Goal: Transaction & Acquisition: Purchase product/service

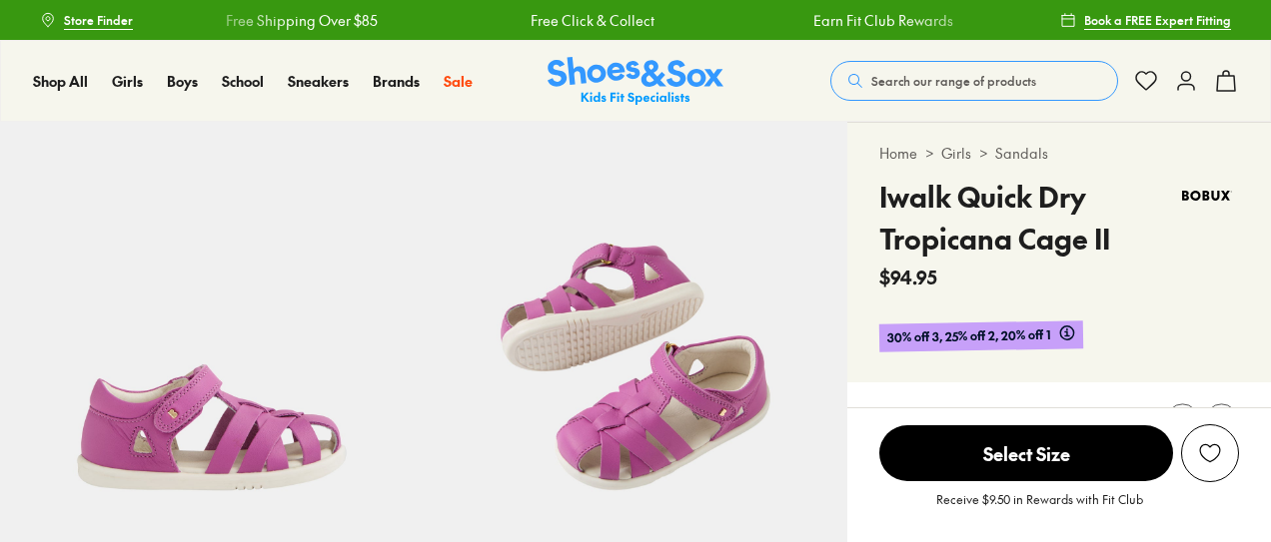
select select "*"
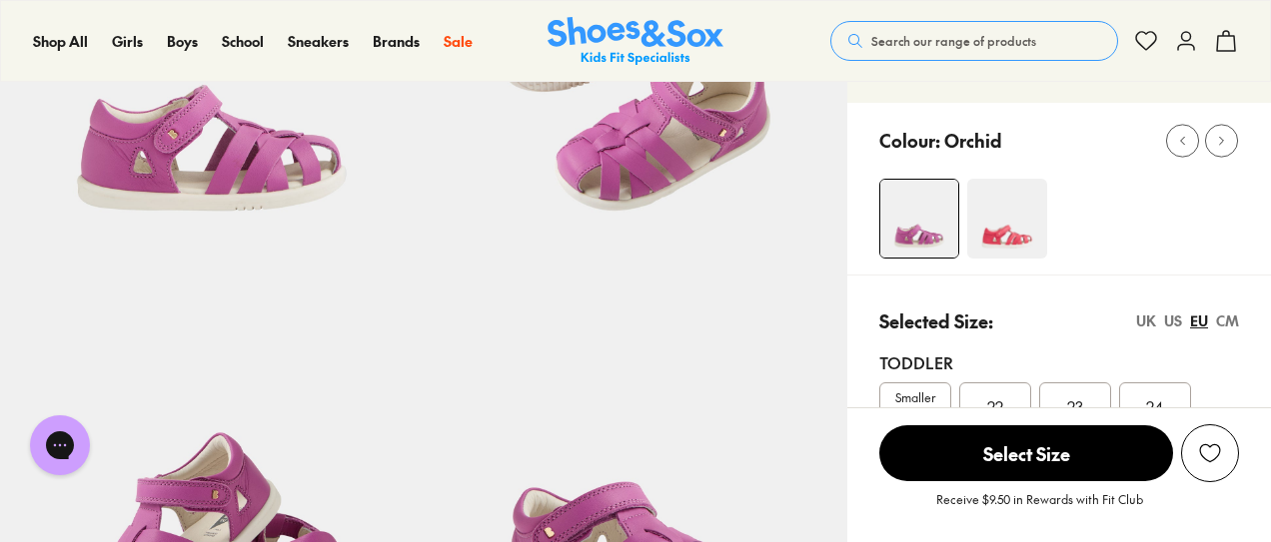
scroll to position [270, 0]
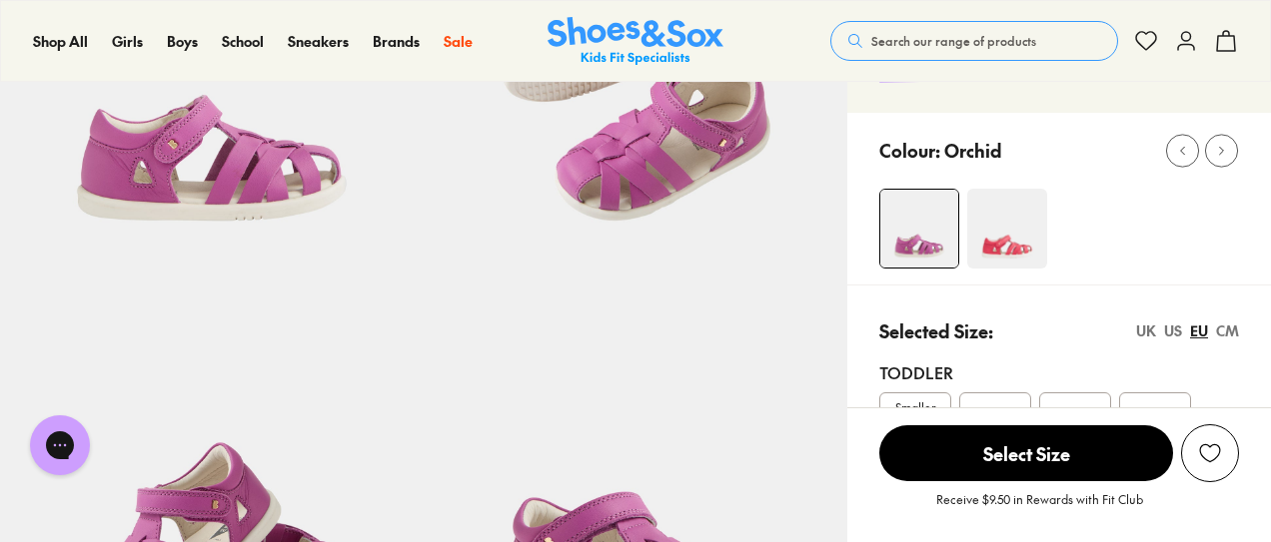
click at [1019, 236] on img at bounding box center [1007, 229] width 80 height 80
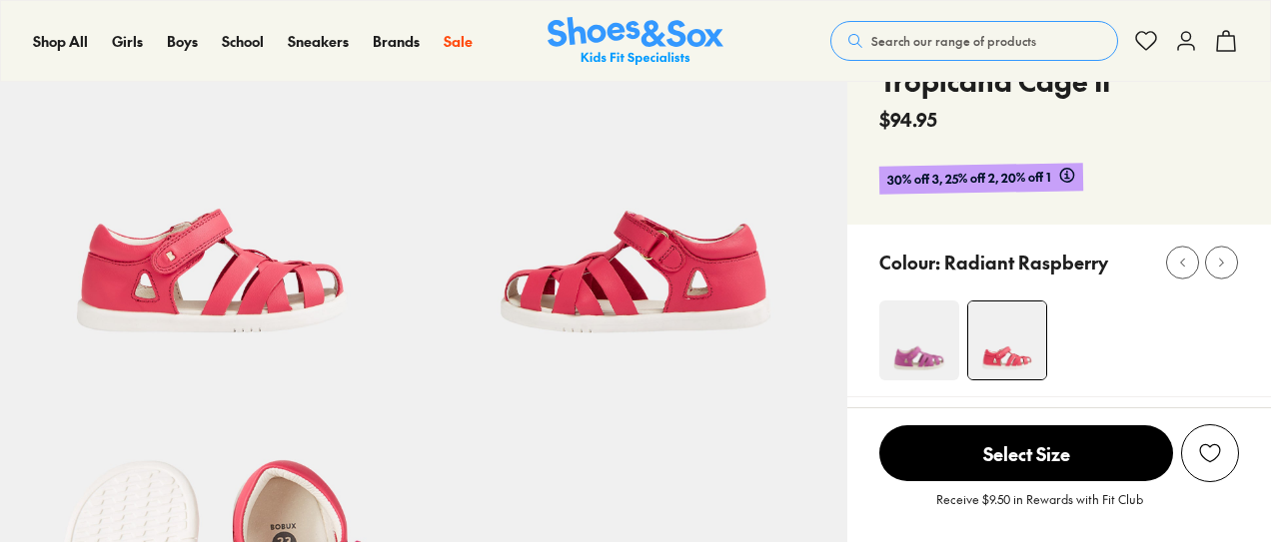
select select "*"
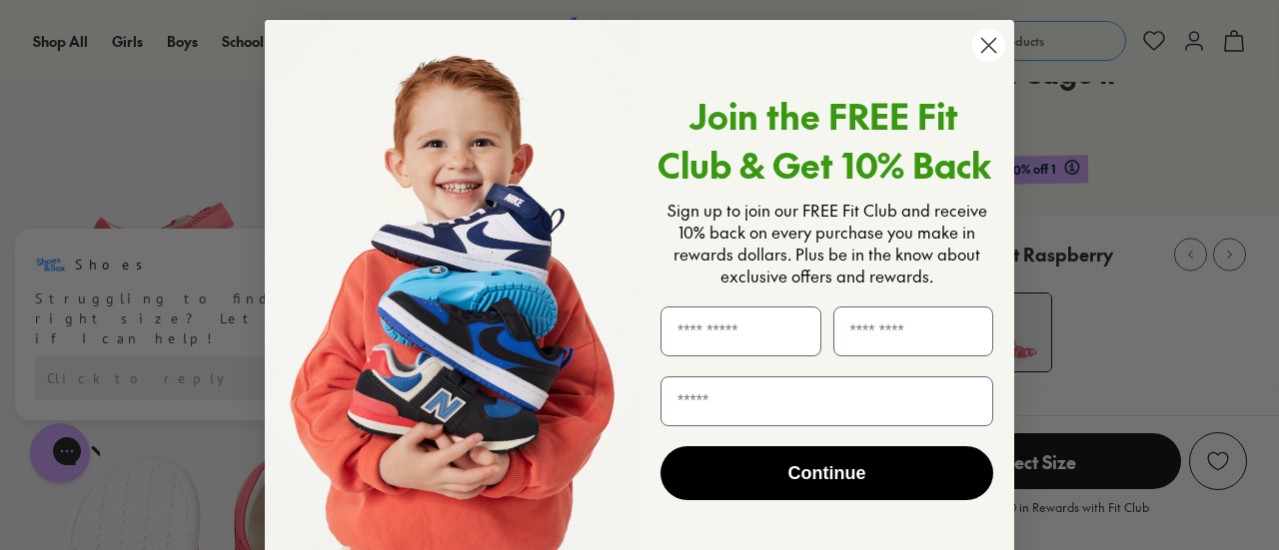
click at [983, 49] on circle "Close dialog" at bounding box center [988, 45] width 33 height 33
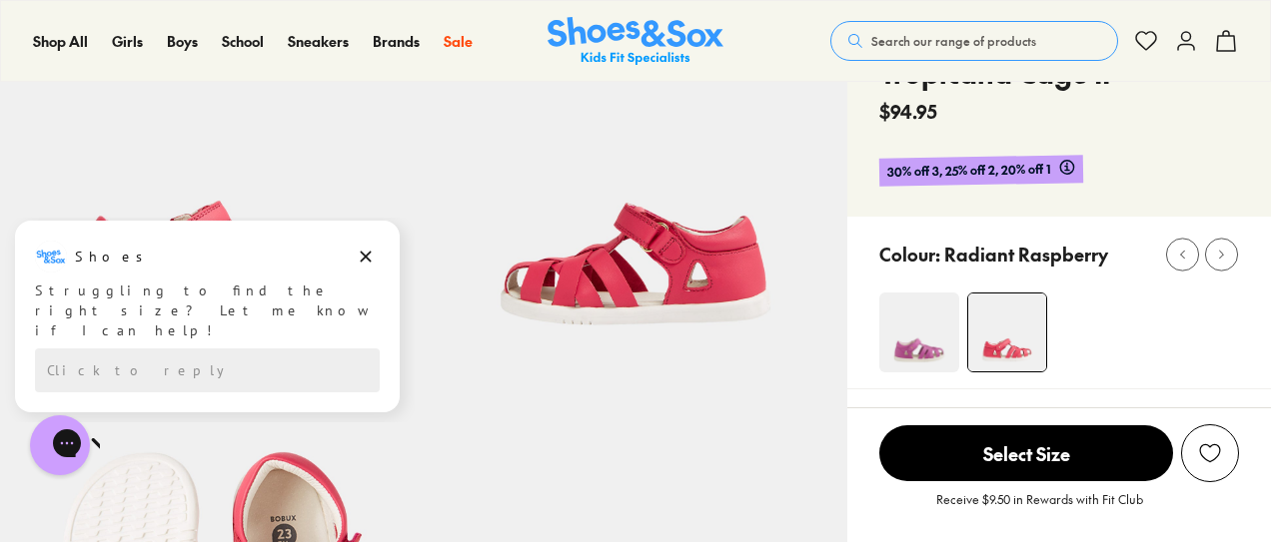
click at [932, 337] on img at bounding box center [919, 333] width 80 height 80
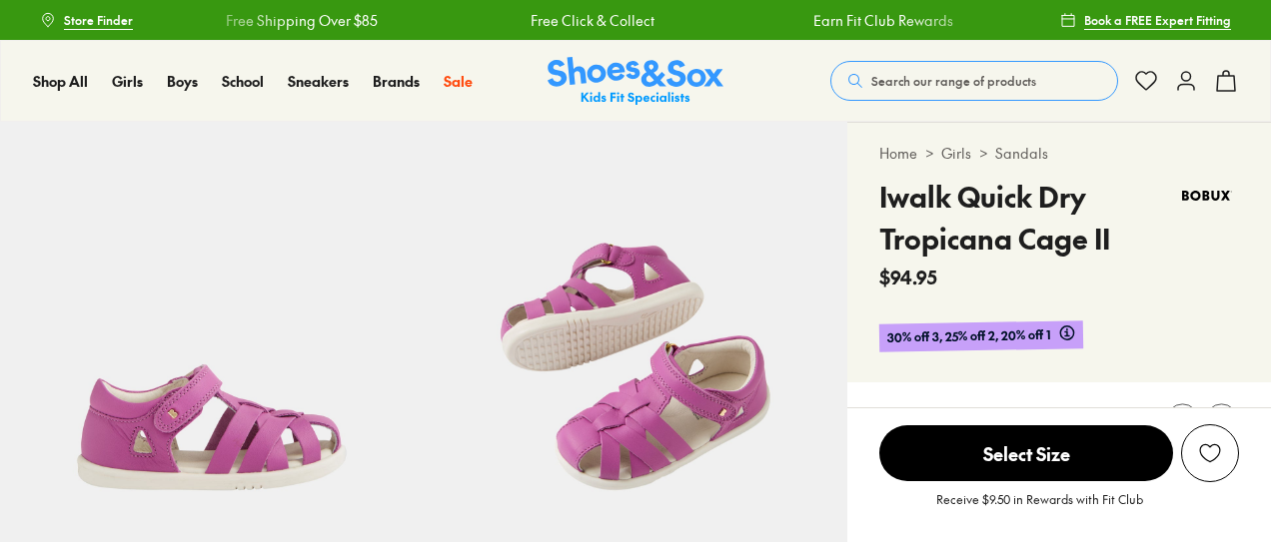
select select "*"
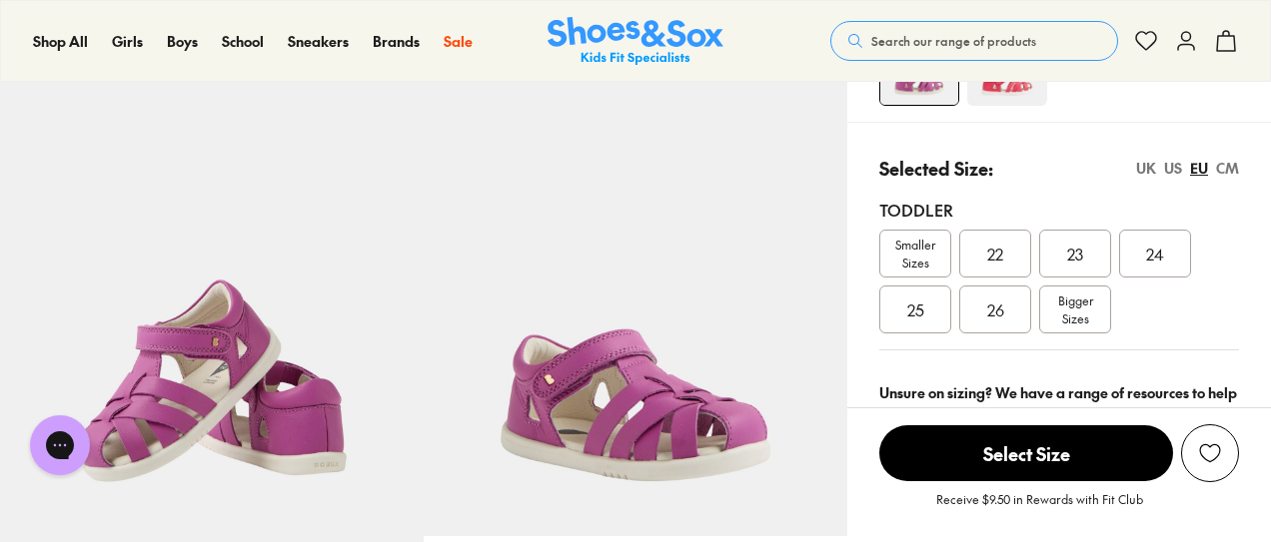
scroll to position [439, 0]
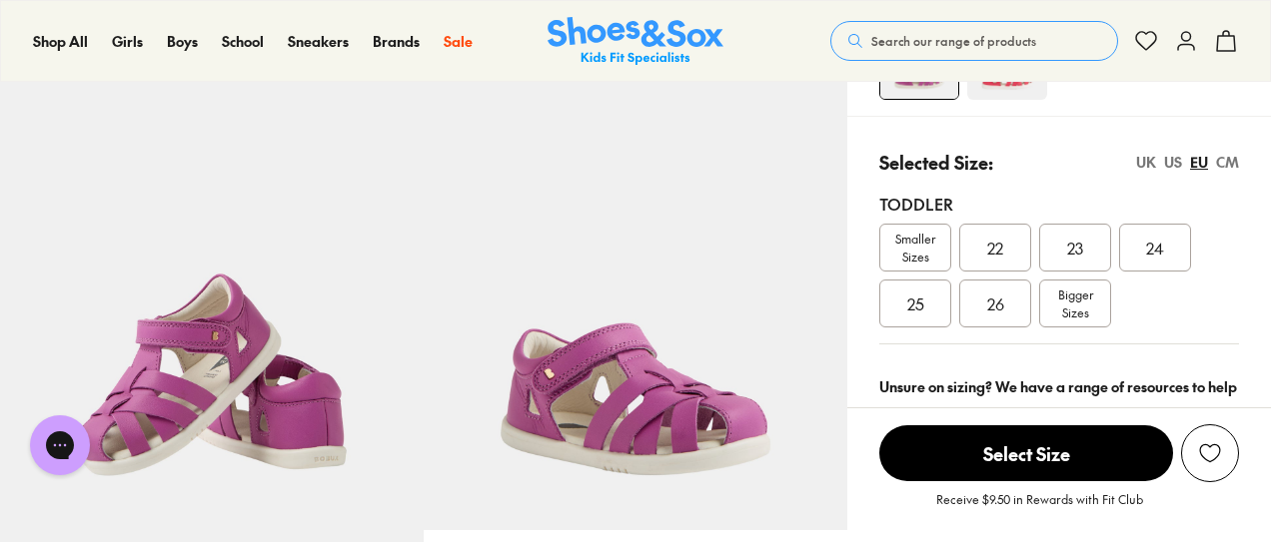
click at [997, 292] on span "26" at bounding box center [995, 304] width 17 height 24
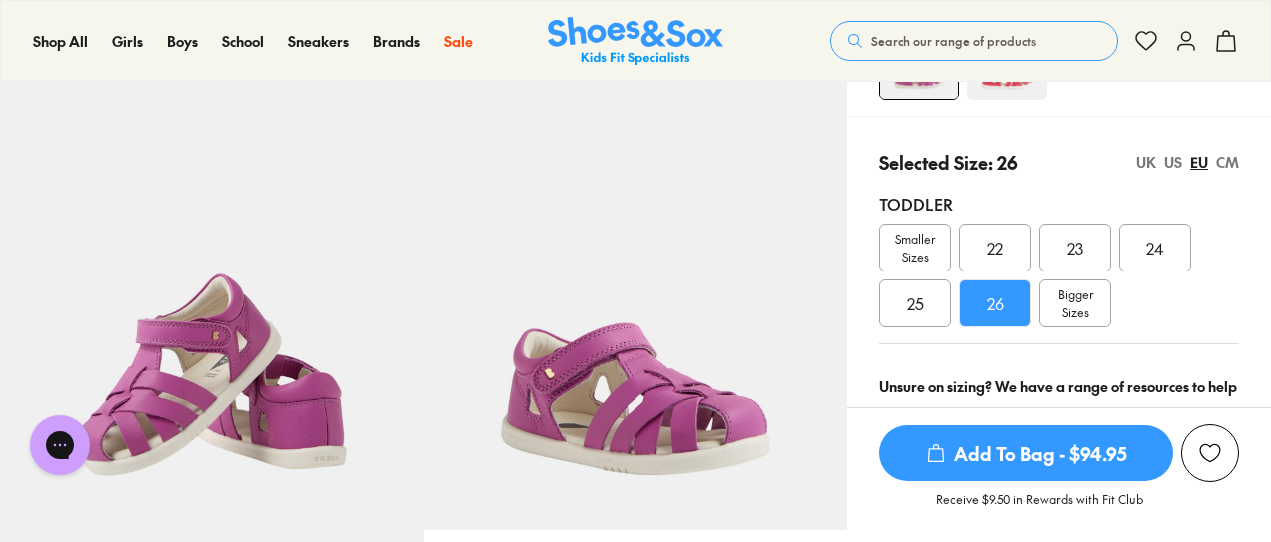
click at [997, 445] on span "Add To Bag - $94.95" at bounding box center [1026, 454] width 294 height 56
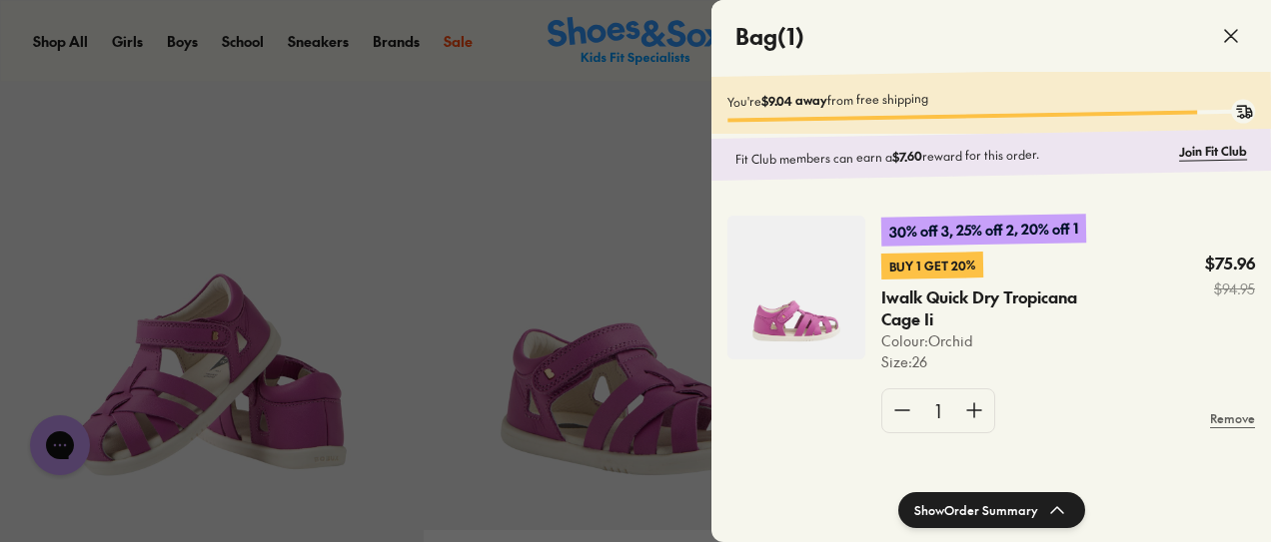
click at [1233, 29] on icon at bounding box center [1231, 36] width 24 height 24
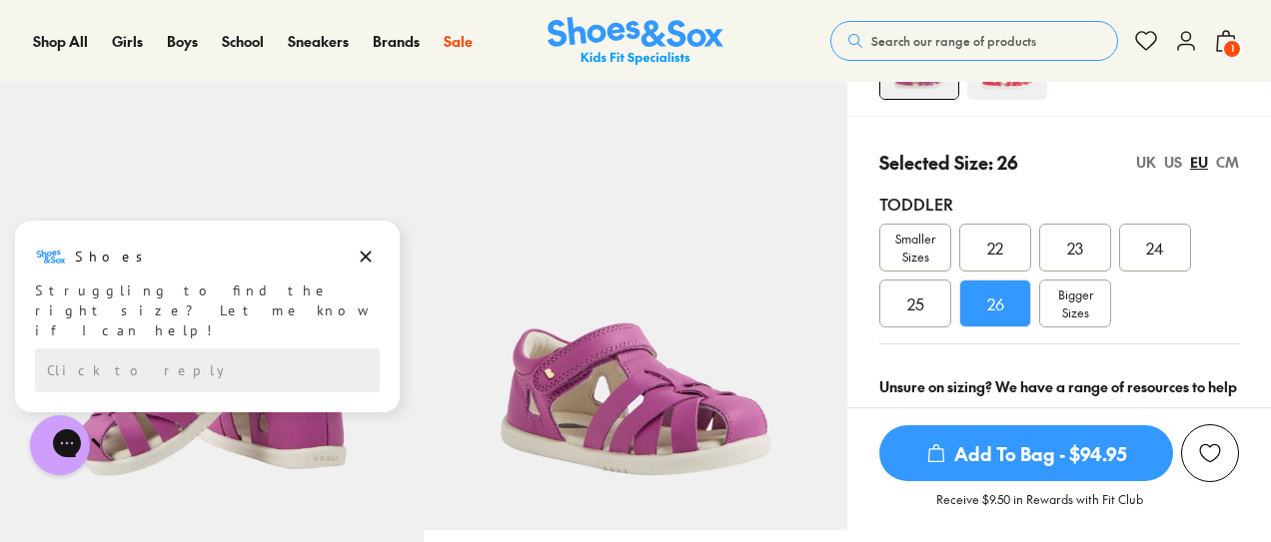
click at [997, 29] on button "Search our range of products" at bounding box center [974, 41] width 288 height 40
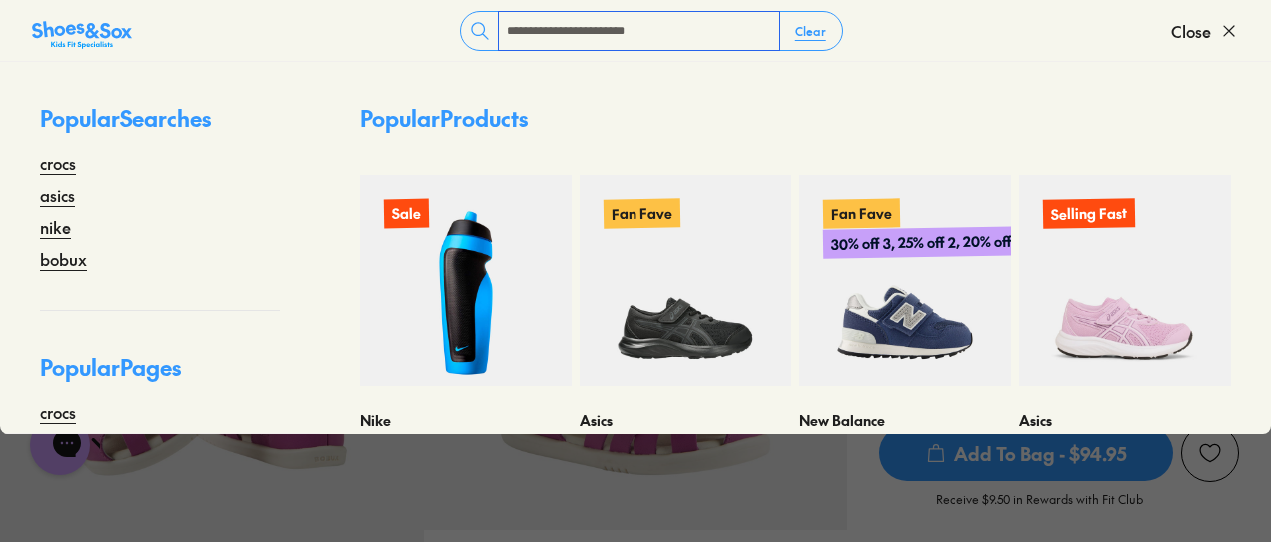
type input "**********"
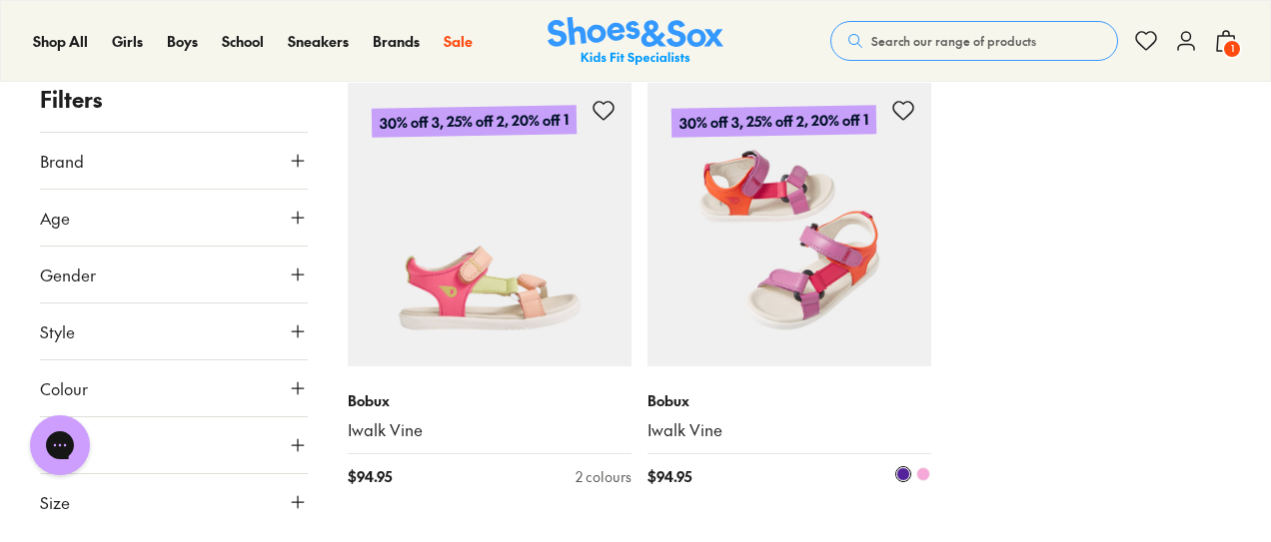
click at [750, 275] on img at bounding box center [789, 225] width 284 height 284
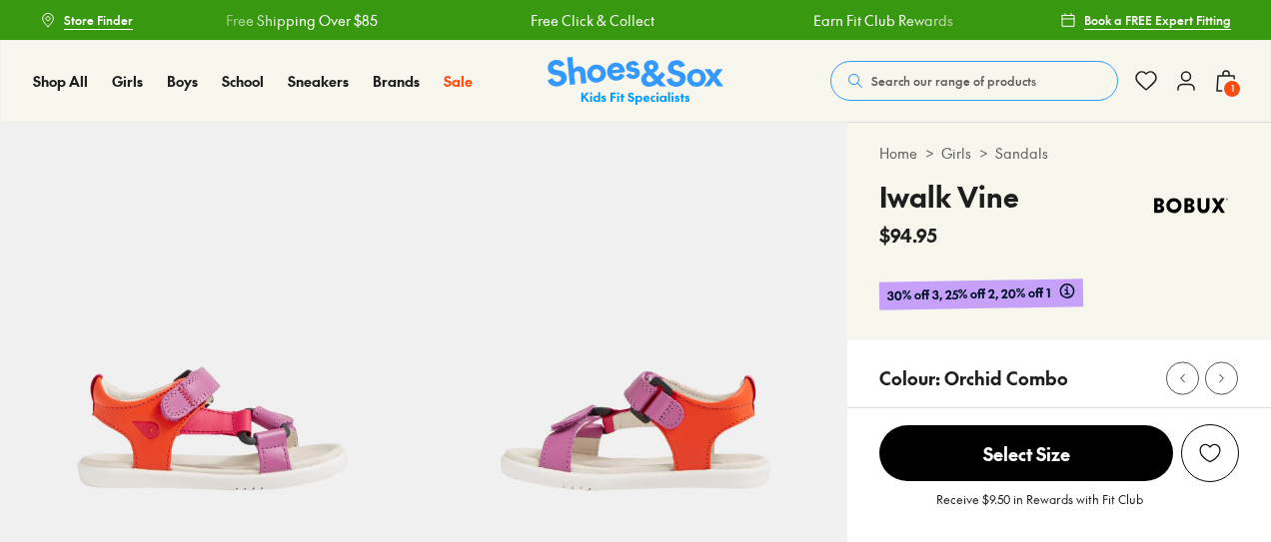
select select "*"
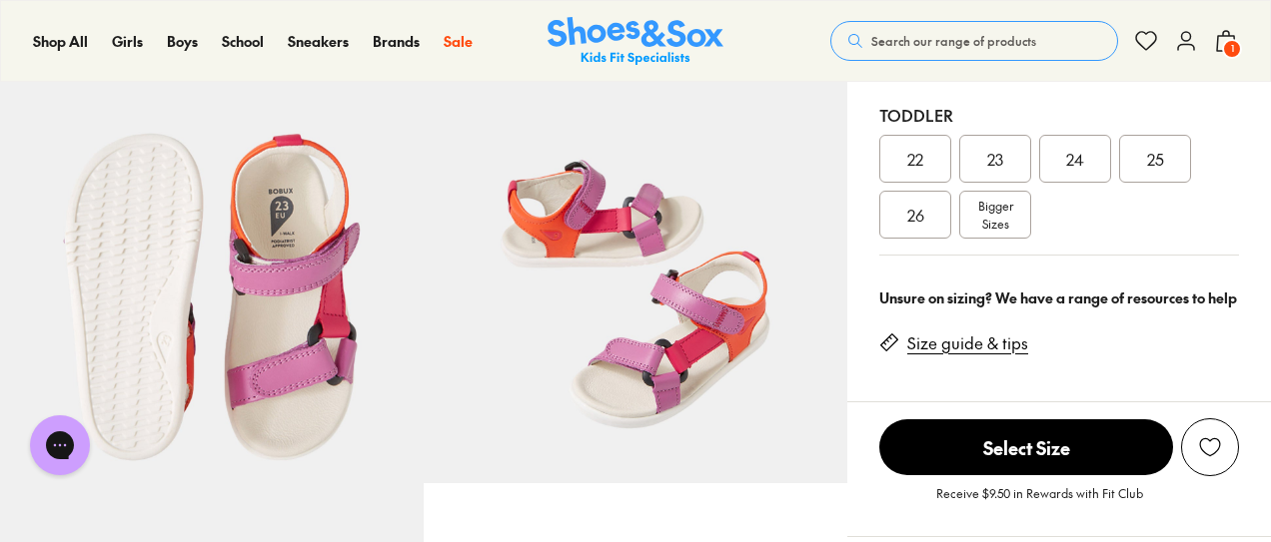
scroll to position [490, 0]
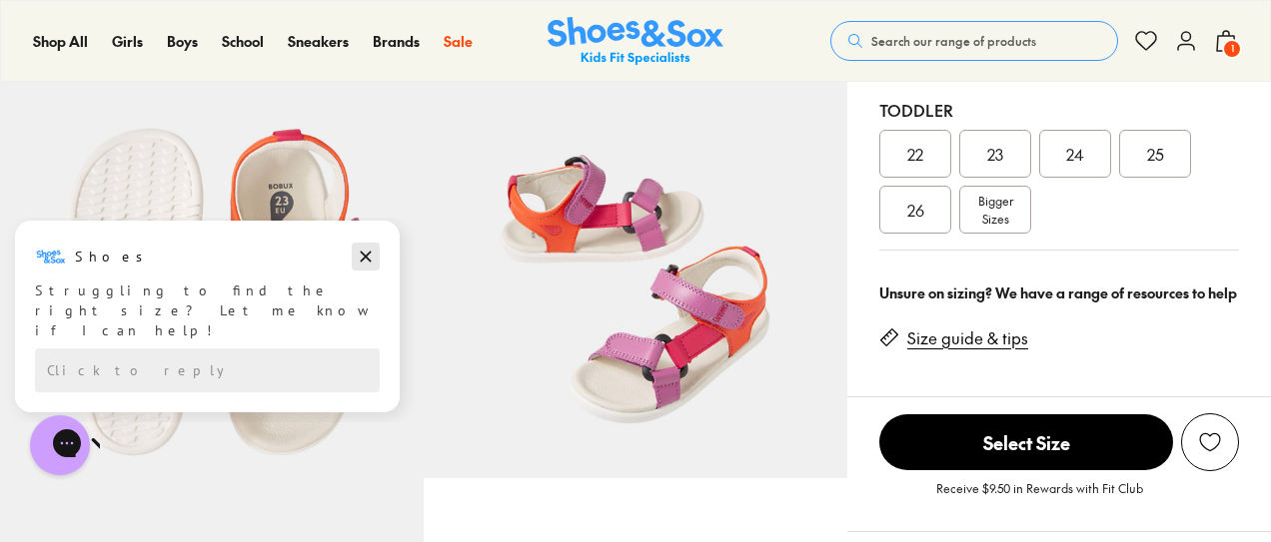
click at [369, 254] on icon "Dismiss campaign" at bounding box center [366, 257] width 11 height 11
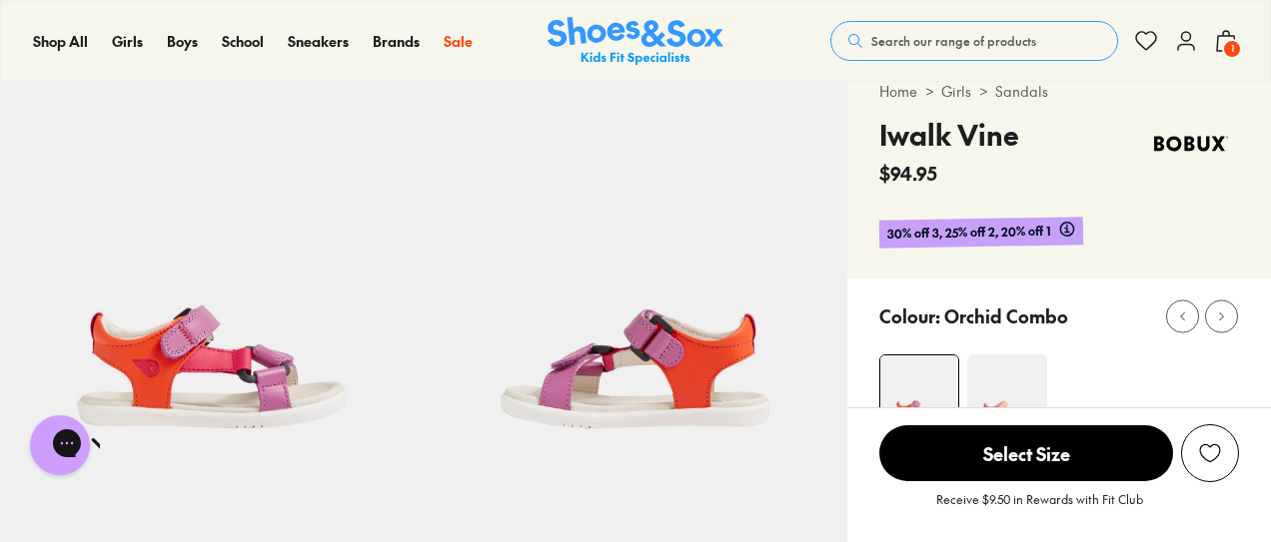
scroll to position [0, 0]
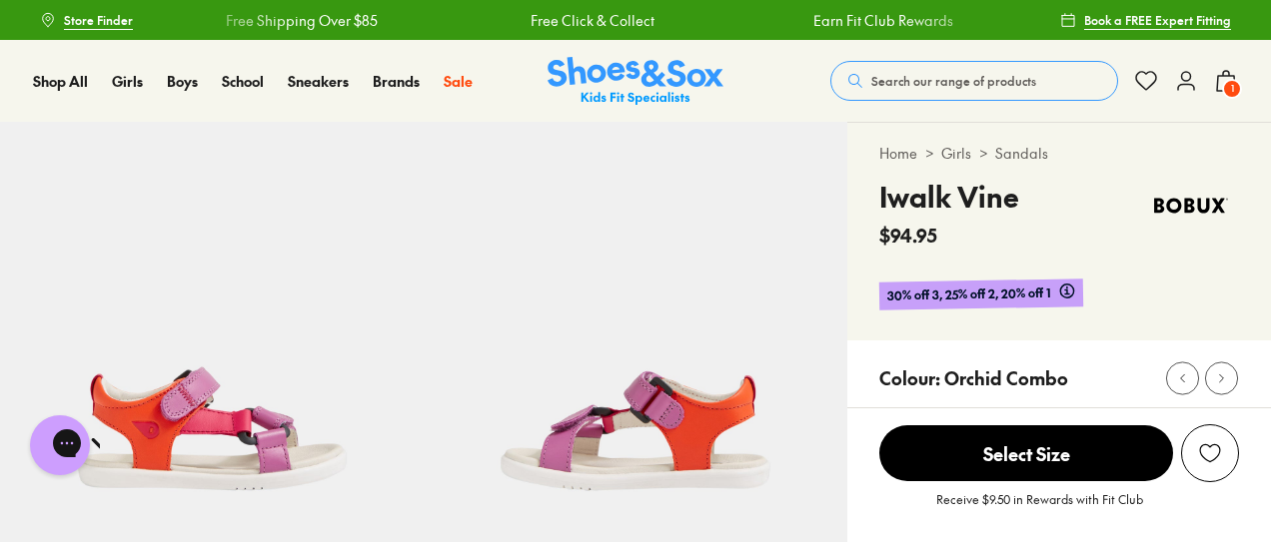
click at [955, 89] on span "Search our range of products" at bounding box center [953, 81] width 165 height 18
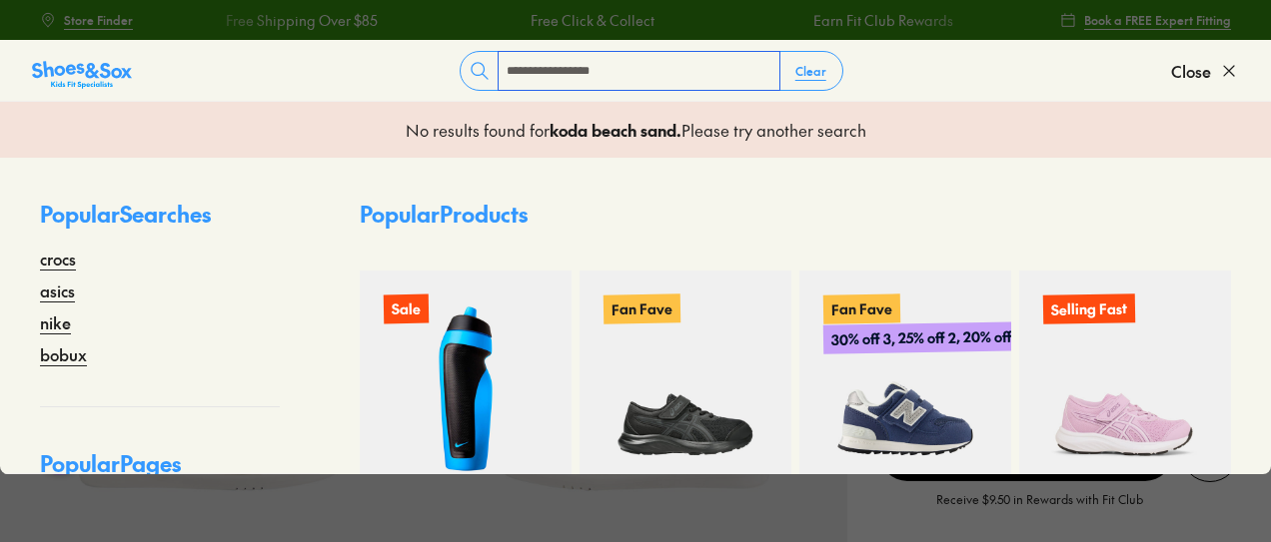
type input "**********"
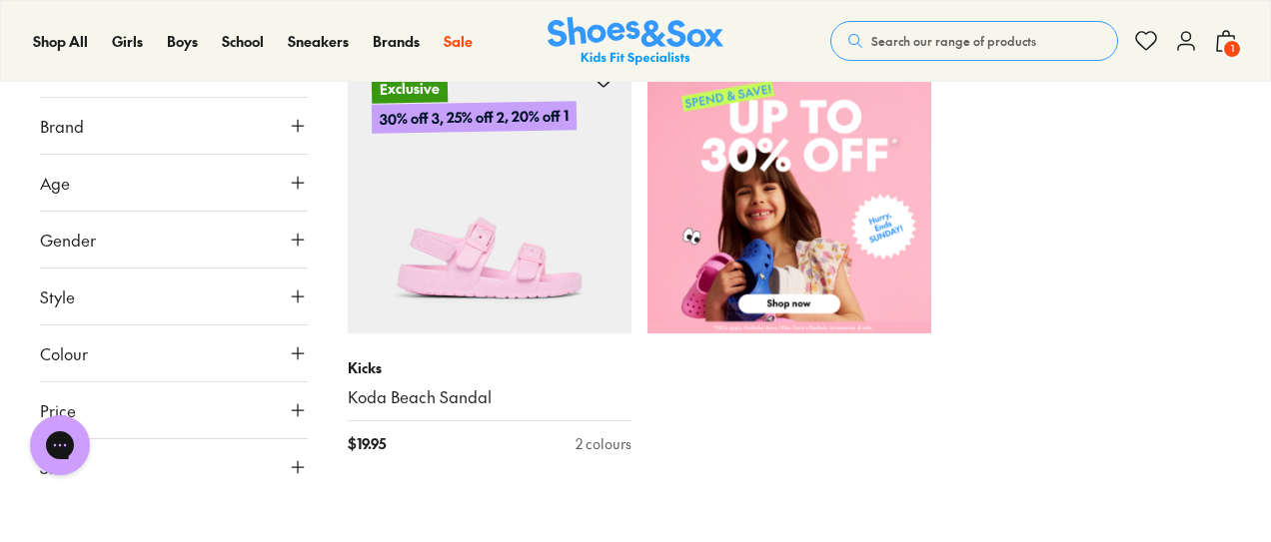
scroll to position [740, 0]
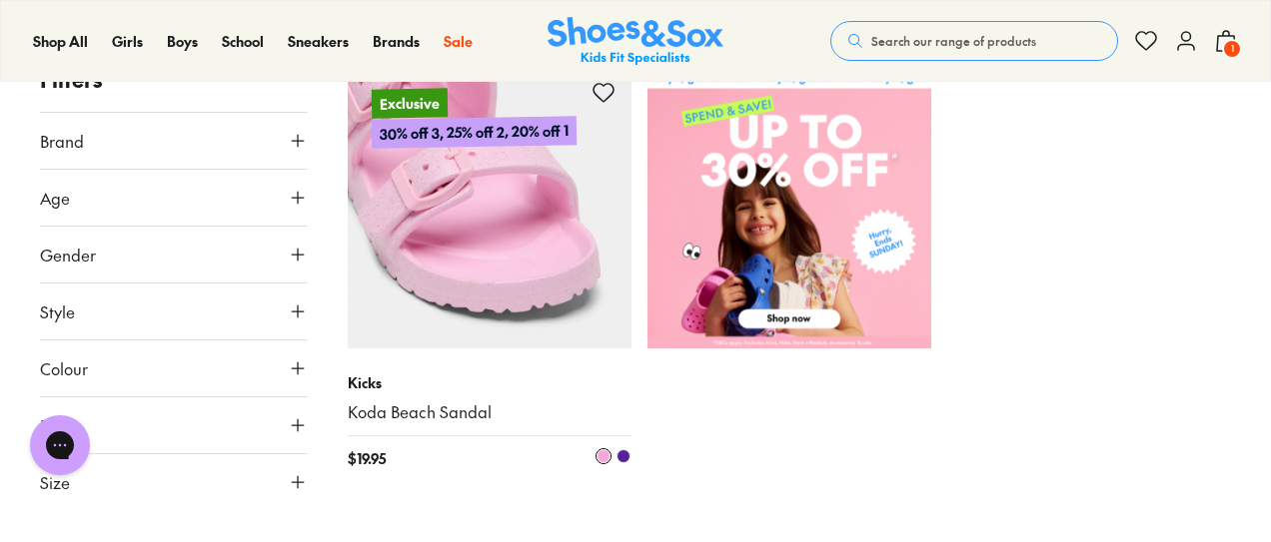
click at [438, 285] on img at bounding box center [490, 207] width 284 height 284
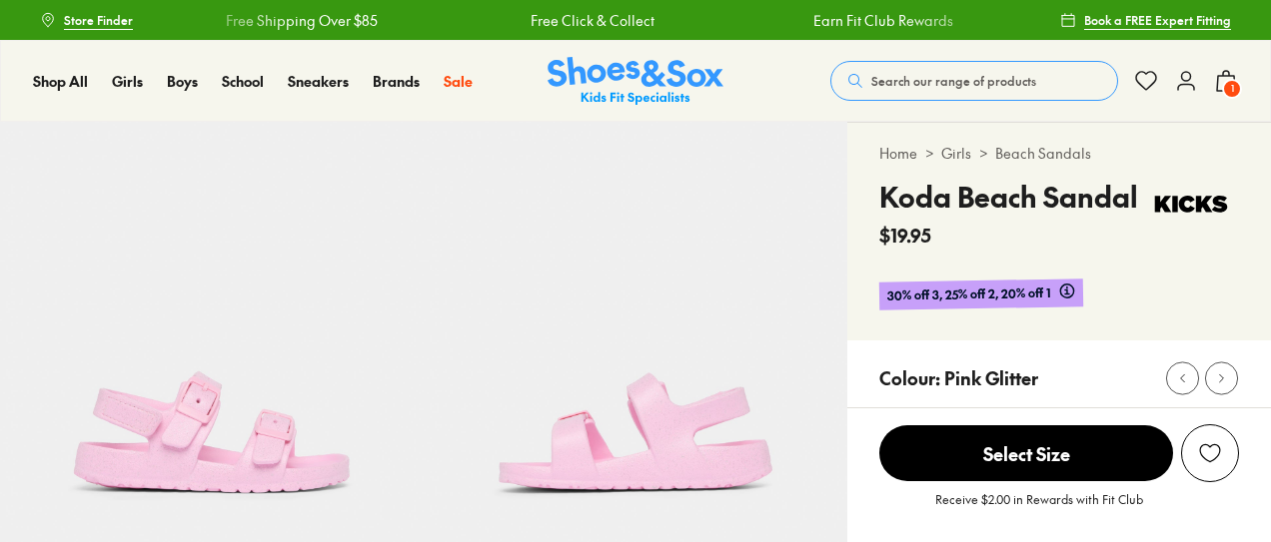
select select "*"
drag, startPoint x: 1277, startPoint y: 67, endPoint x: 1272, endPoint y: 99, distance: 32.4
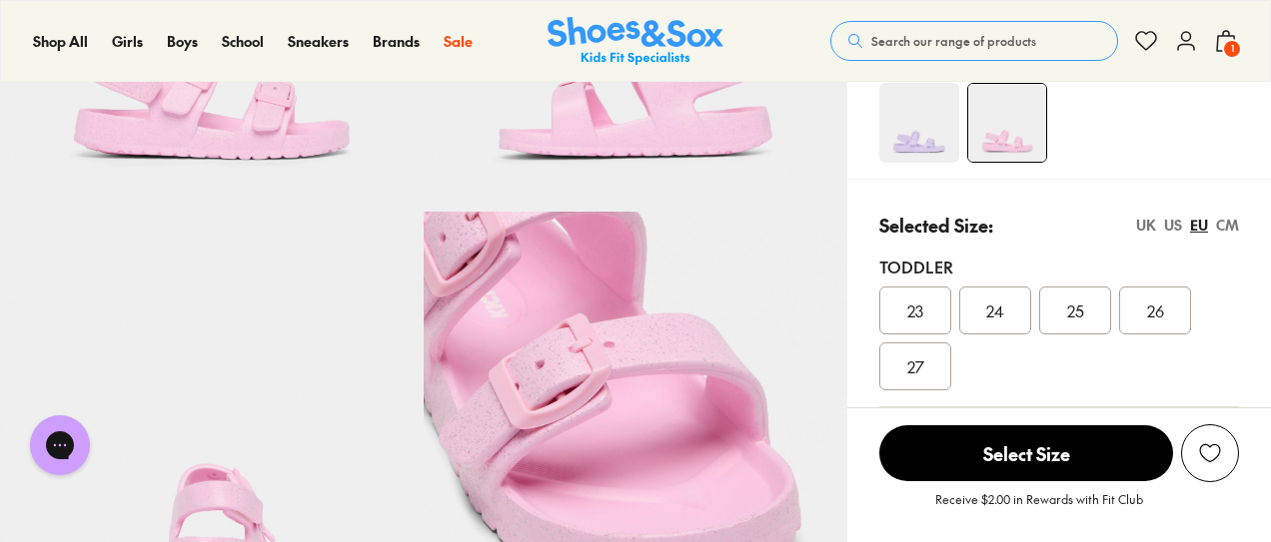
scroll to position [290, 0]
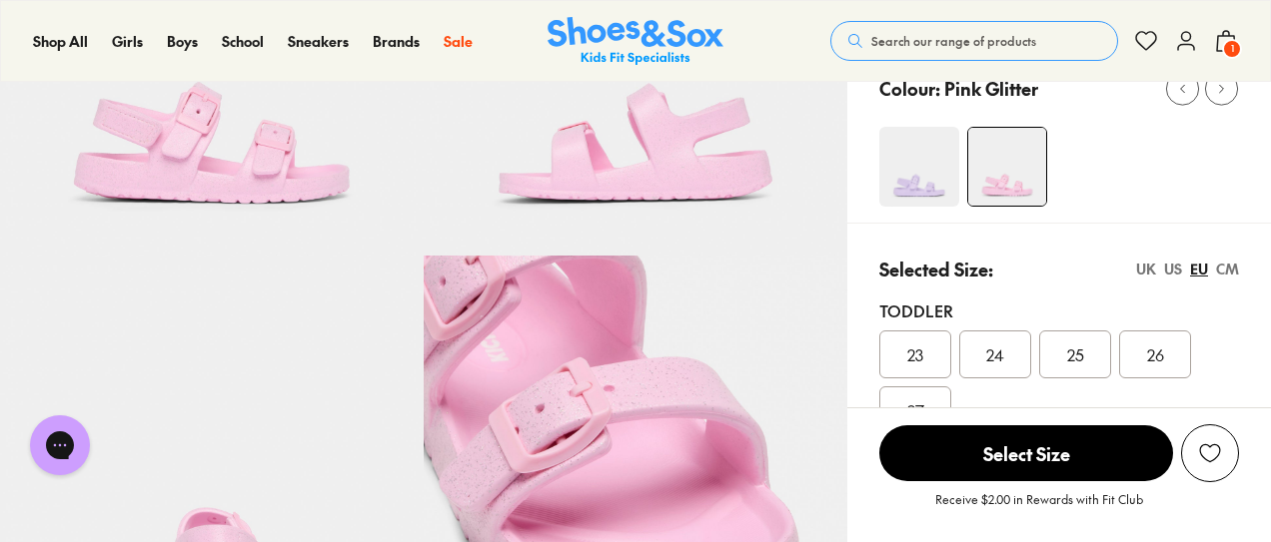
click at [1161, 356] on span "26" at bounding box center [1155, 355] width 17 height 24
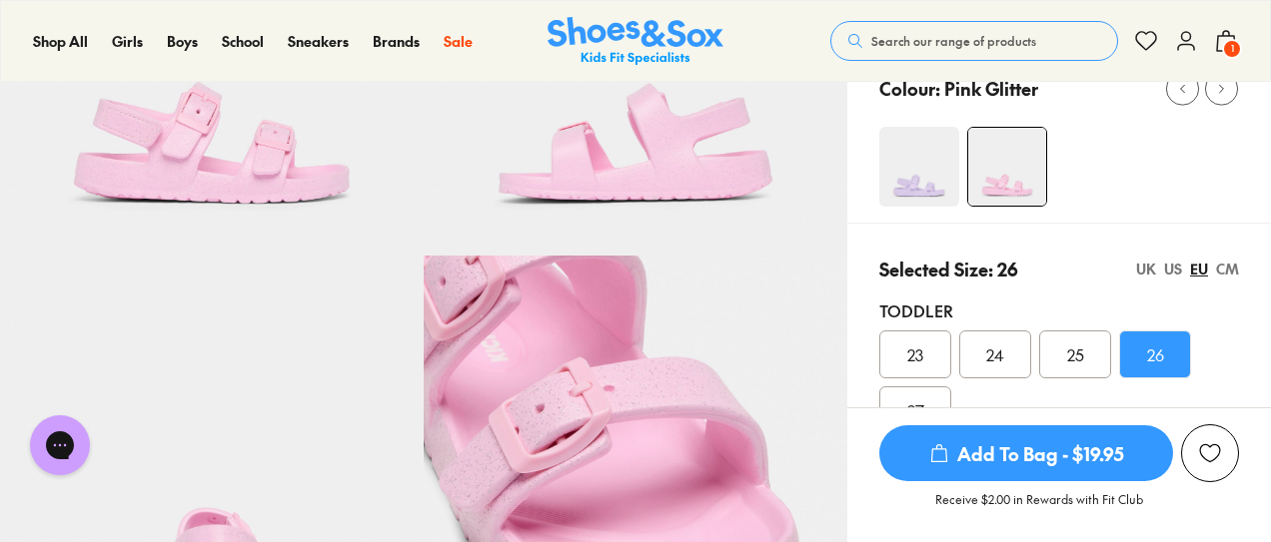
click at [1170, 266] on div "US" at bounding box center [1173, 269] width 18 height 21
click at [1144, 270] on div "UK" at bounding box center [1146, 269] width 20 height 21
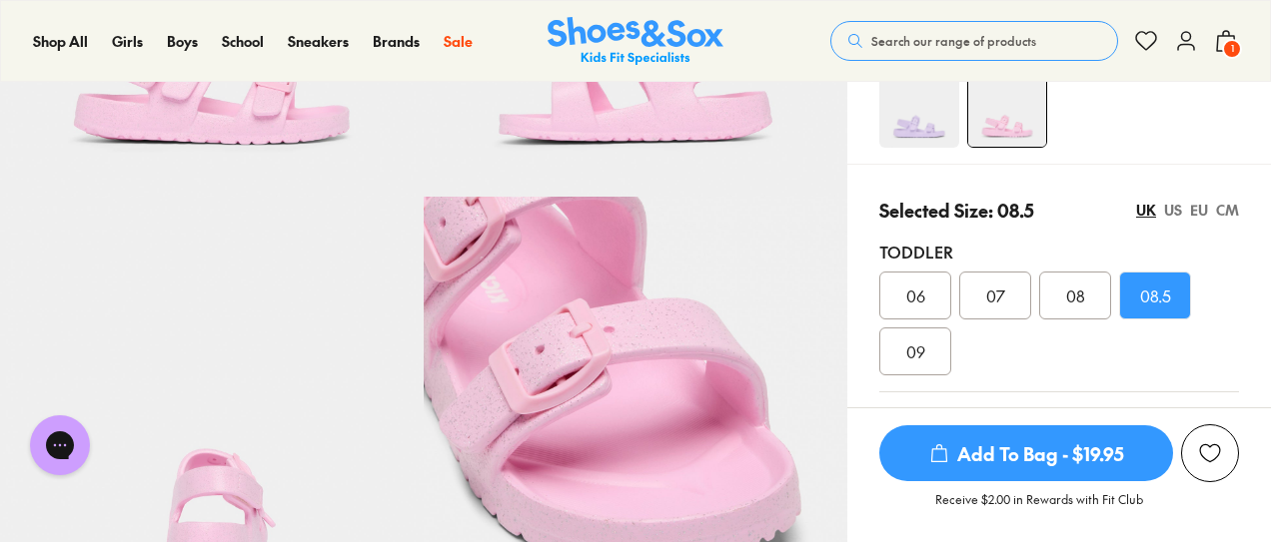
scroll to position [333, 0]
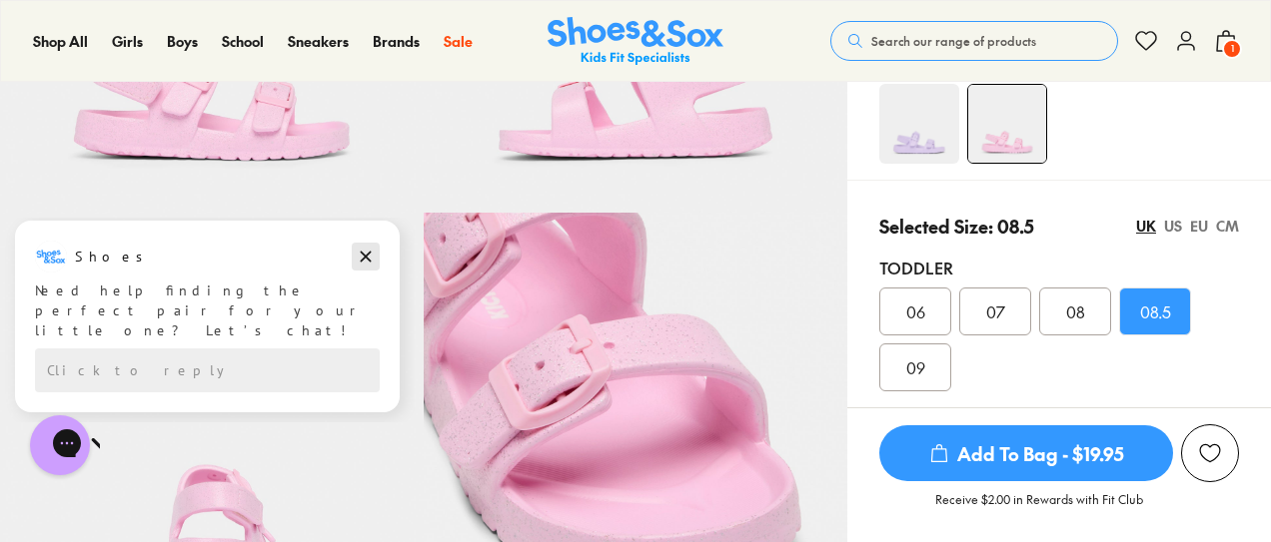
click at [372, 263] on icon "Dismiss campaign" at bounding box center [366, 257] width 20 height 24
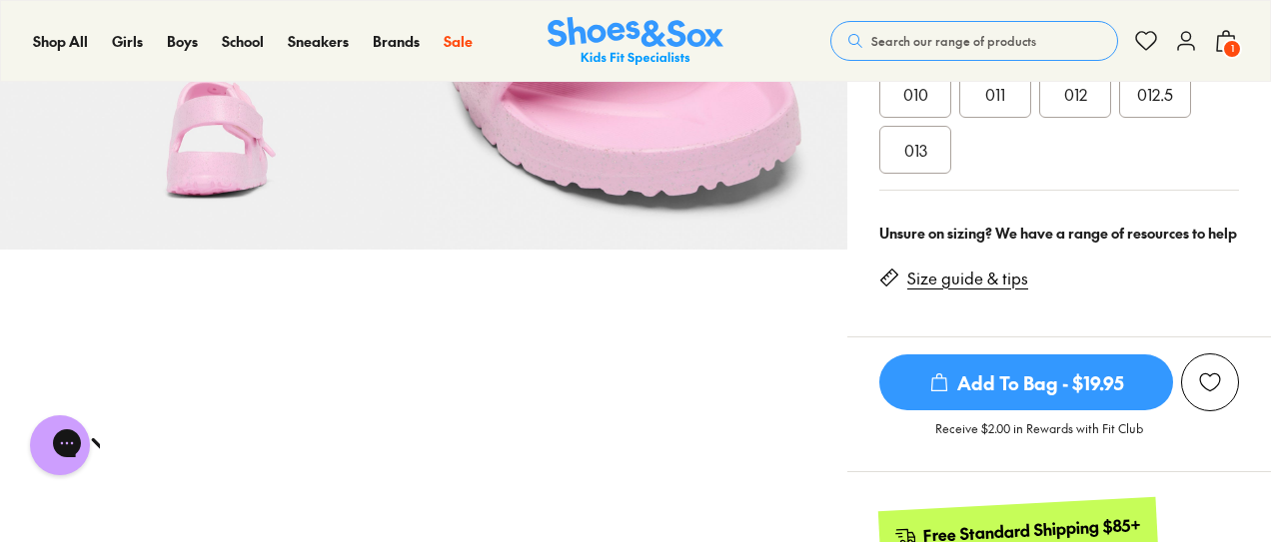
scroll to position [725, 0]
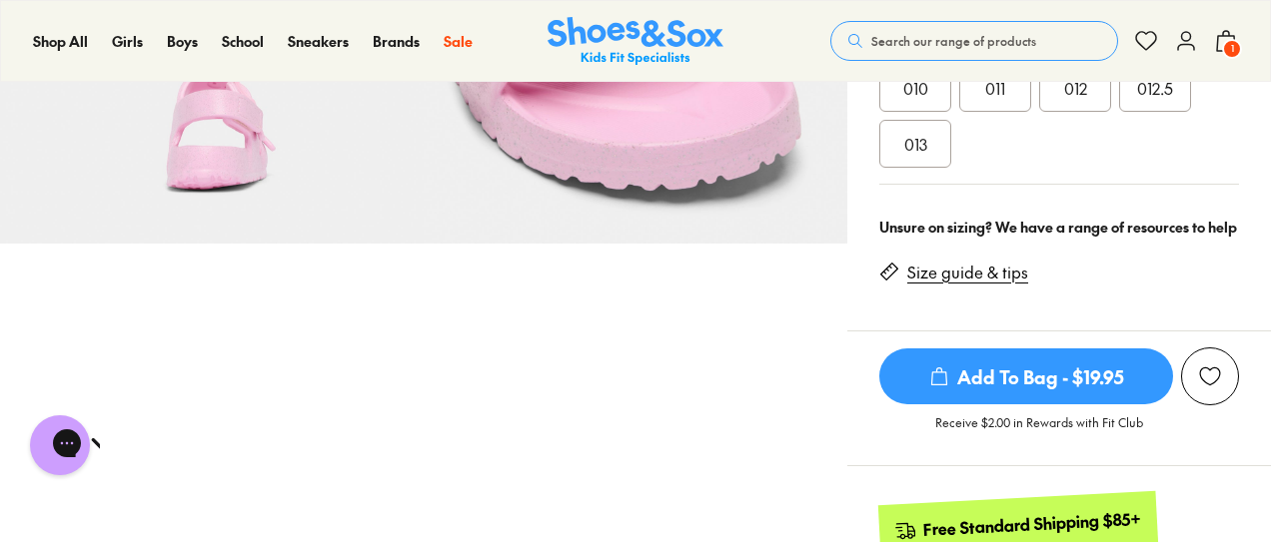
click at [947, 275] on link "Size guide & tips" at bounding box center [967, 273] width 121 height 22
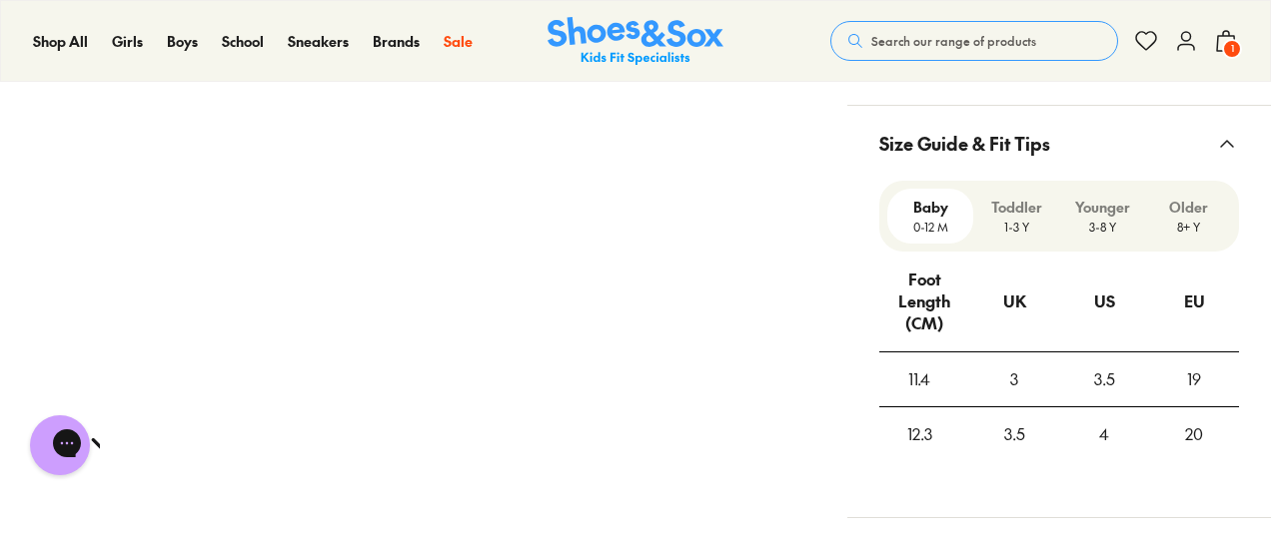
scroll to position [1496, 0]
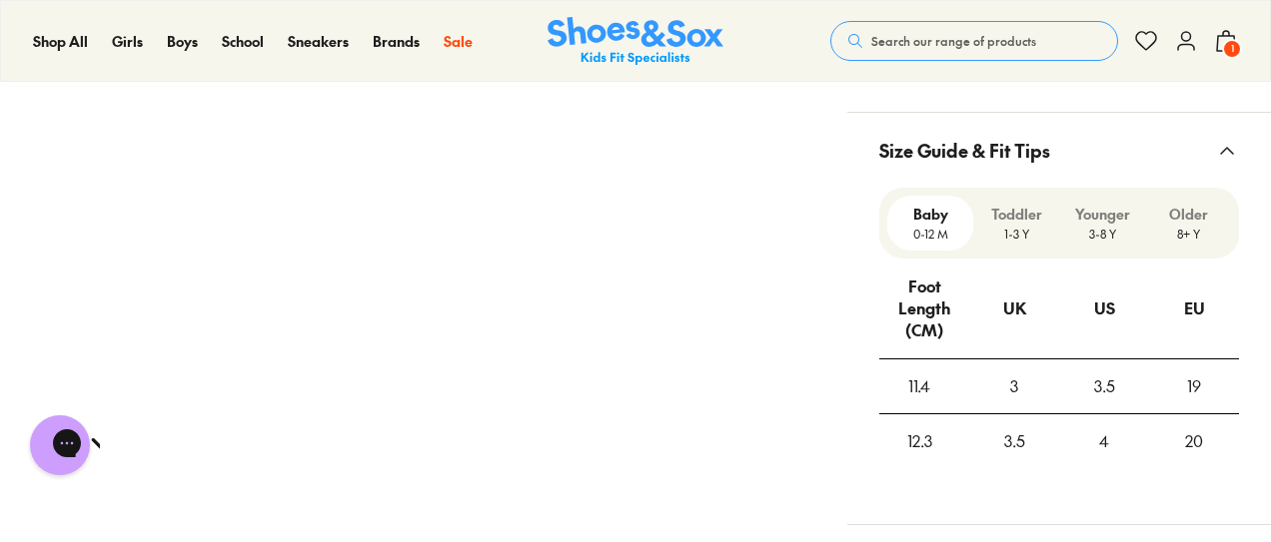
click at [1007, 225] on p "1-3 Y" at bounding box center [1016, 234] width 70 height 18
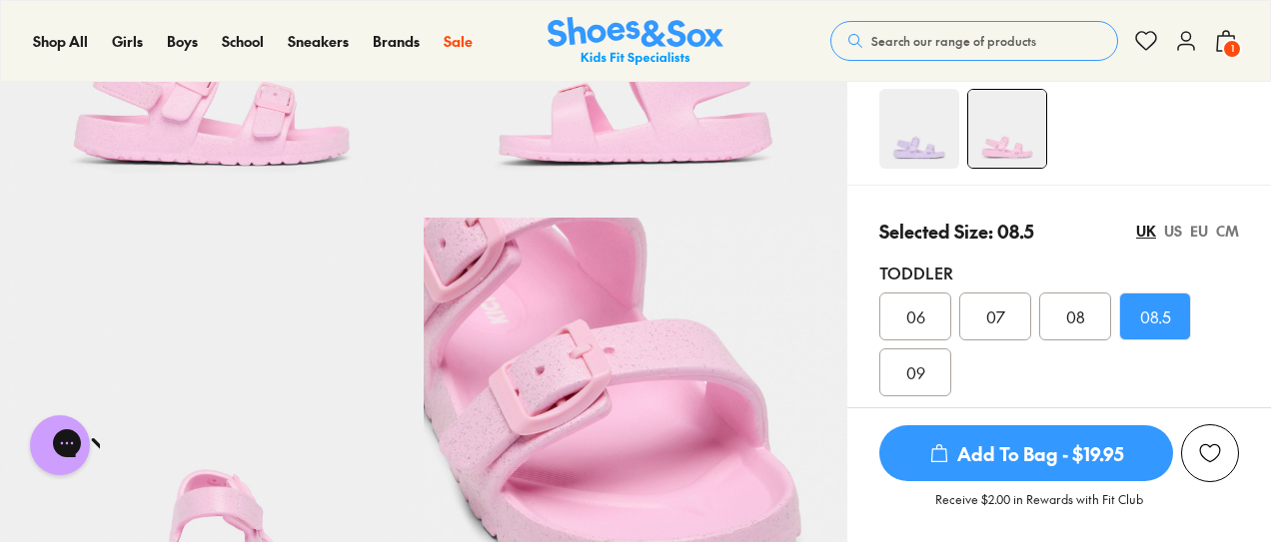
scroll to position [316, 0]
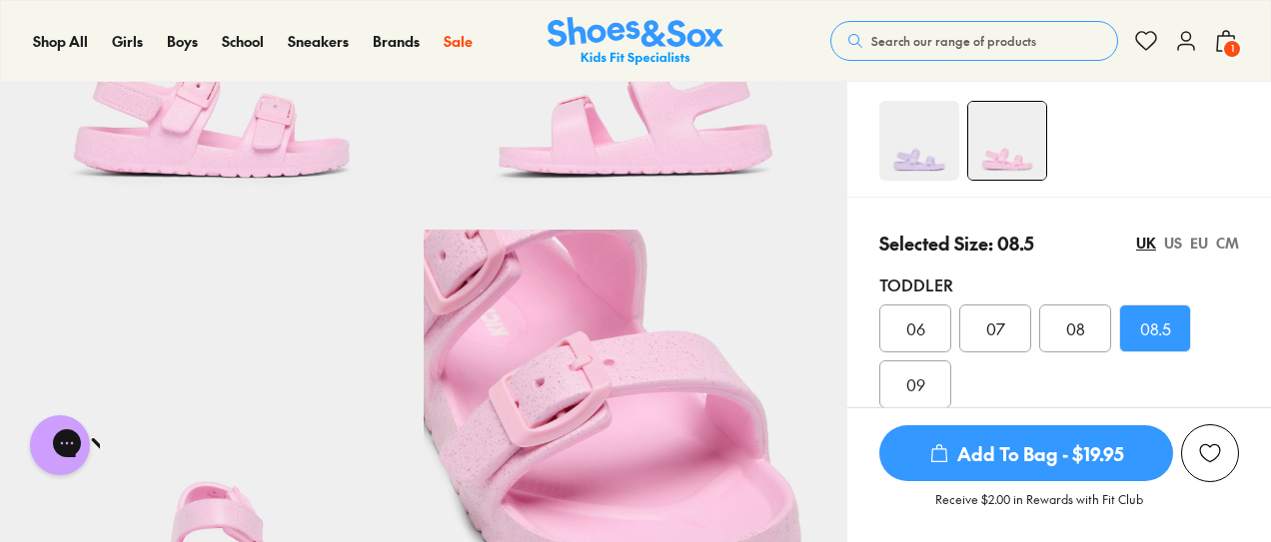
click at [1196, 243] on div "EU" at bounding box center [1199, 243] width 18 height 21
click at [1015, 453] on span "Add To Bag - $19.95" at bounding box center [1026, 454] width 294 height 56
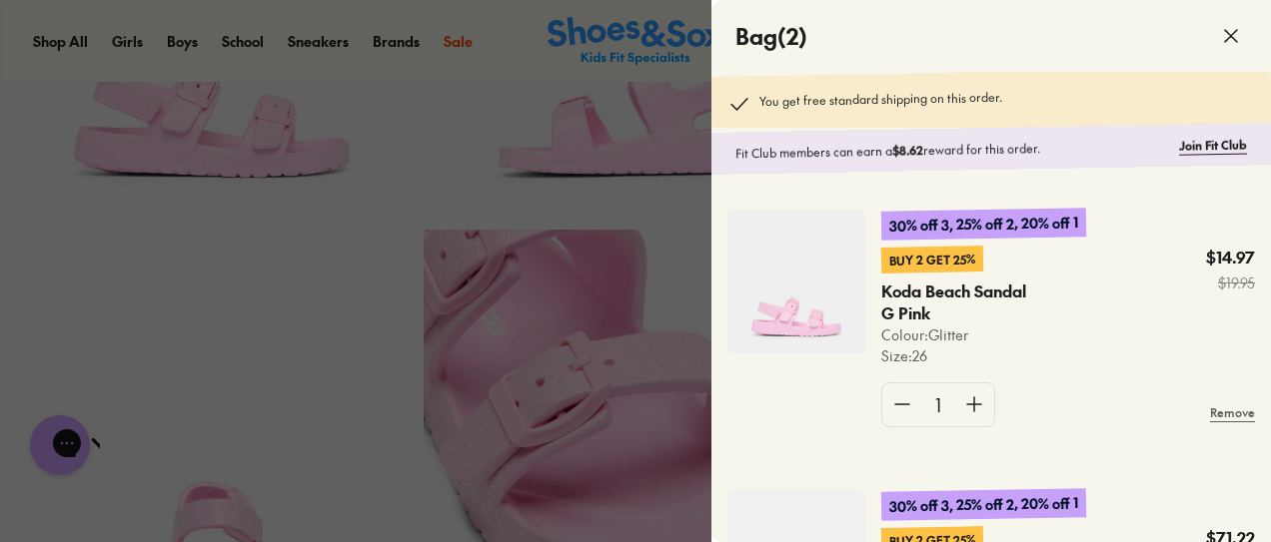
click at [1227, 27] on icon at bounding box center [1231, 36] width 24 height 24
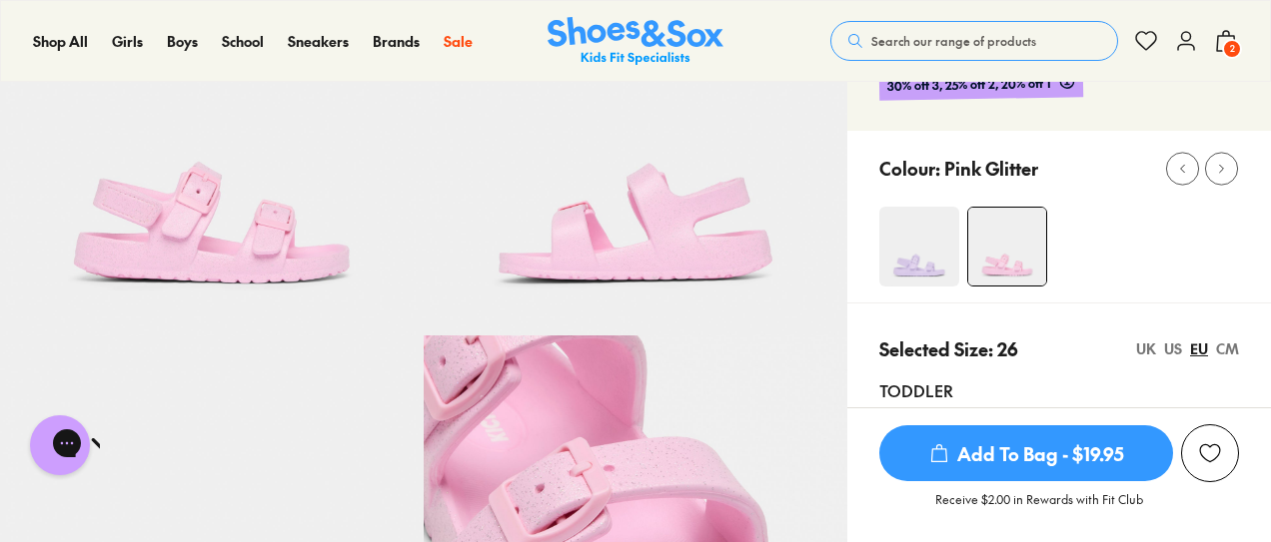
scroll to position [74, 0]
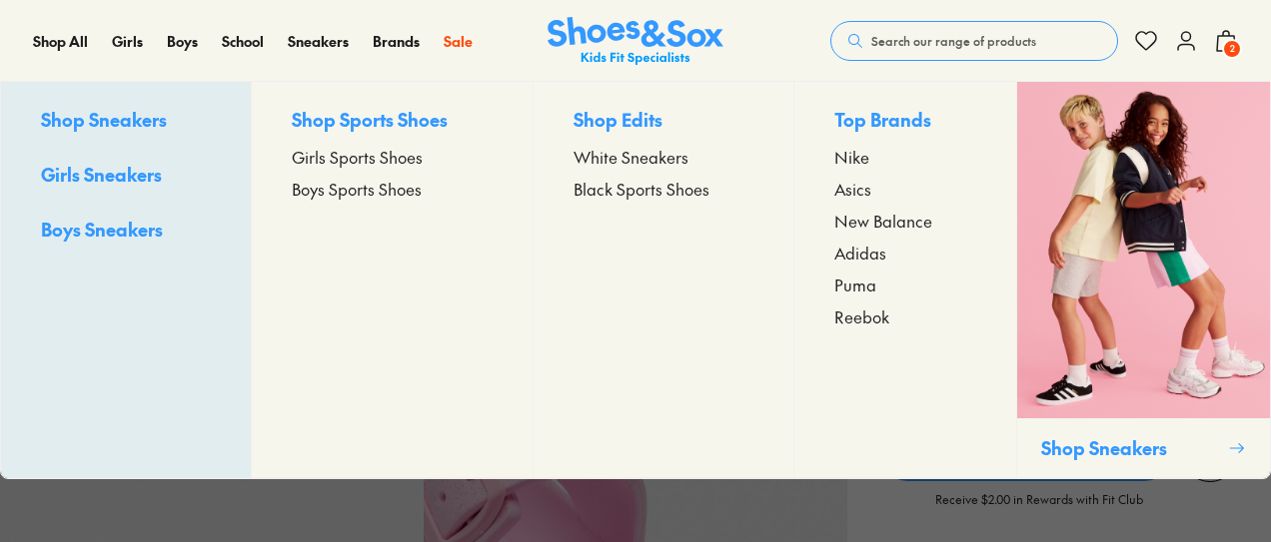
click at [902, 219] on span "New Balance" at bounding box center [883, 221] width 98 height 24
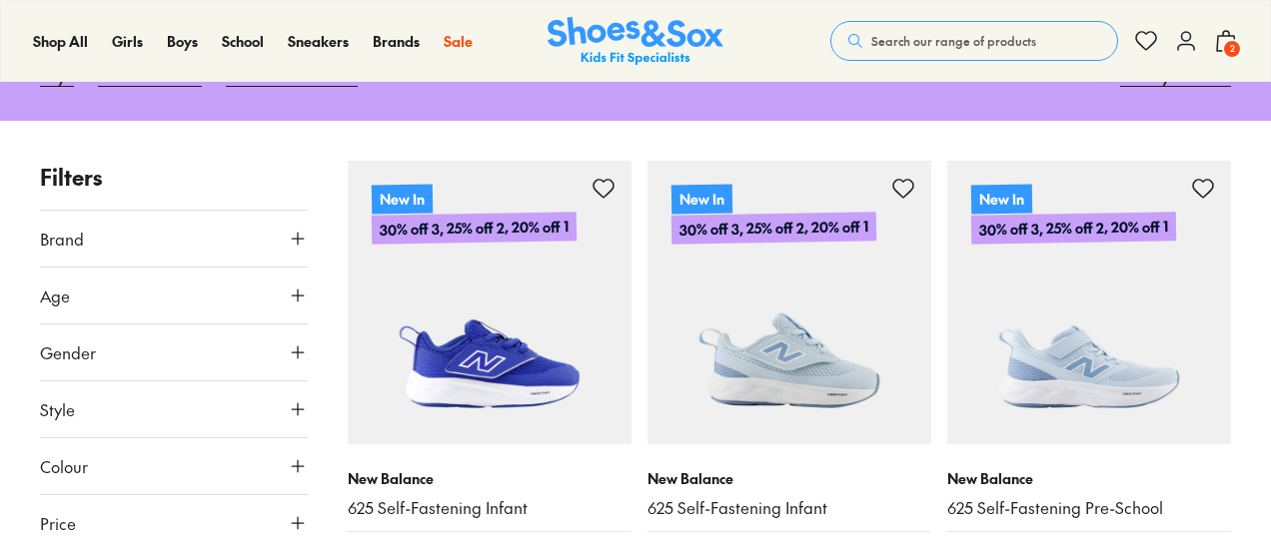
scroll to position [501, 0]
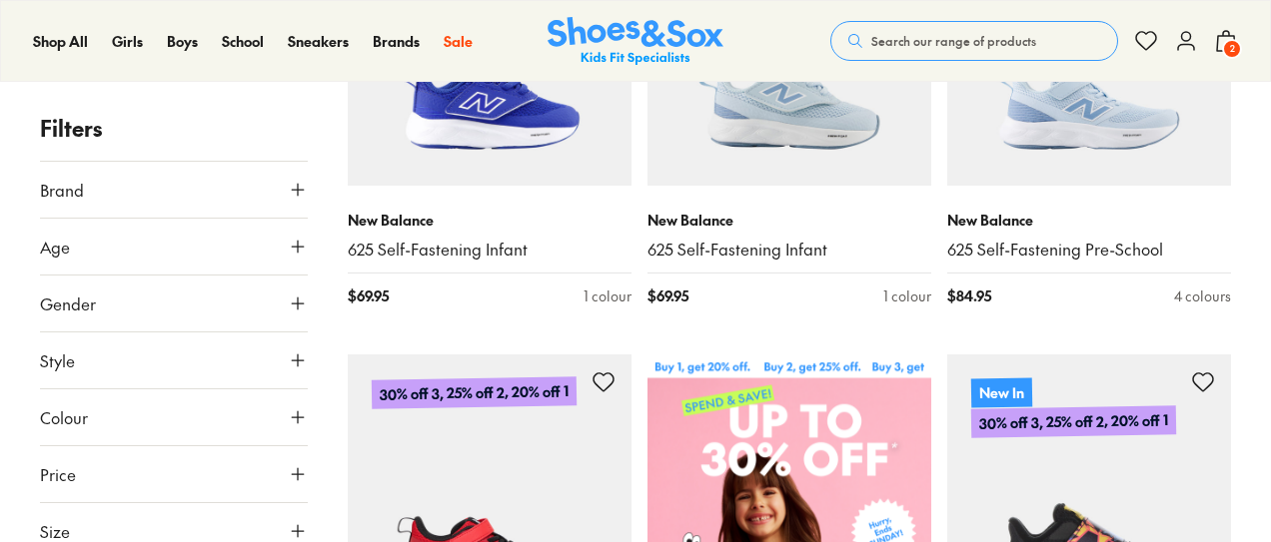
drag, startPoint x: 1277, startPoint y: 19, endPoint x: 1269, endPoint y: 83, distance: 64.4
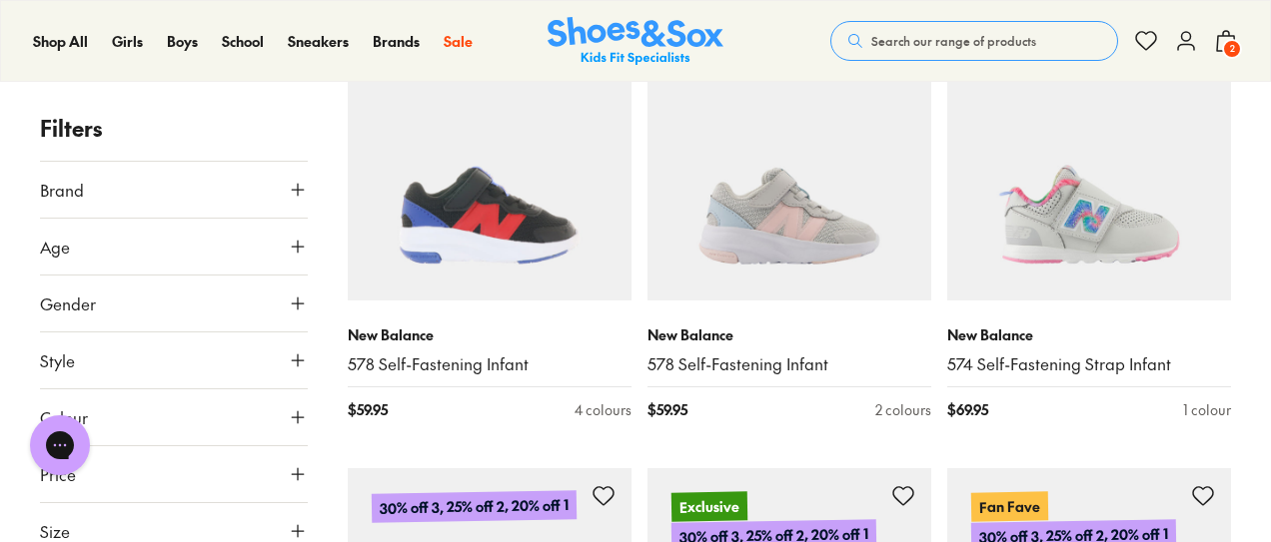
scroll to position [3230, 0]
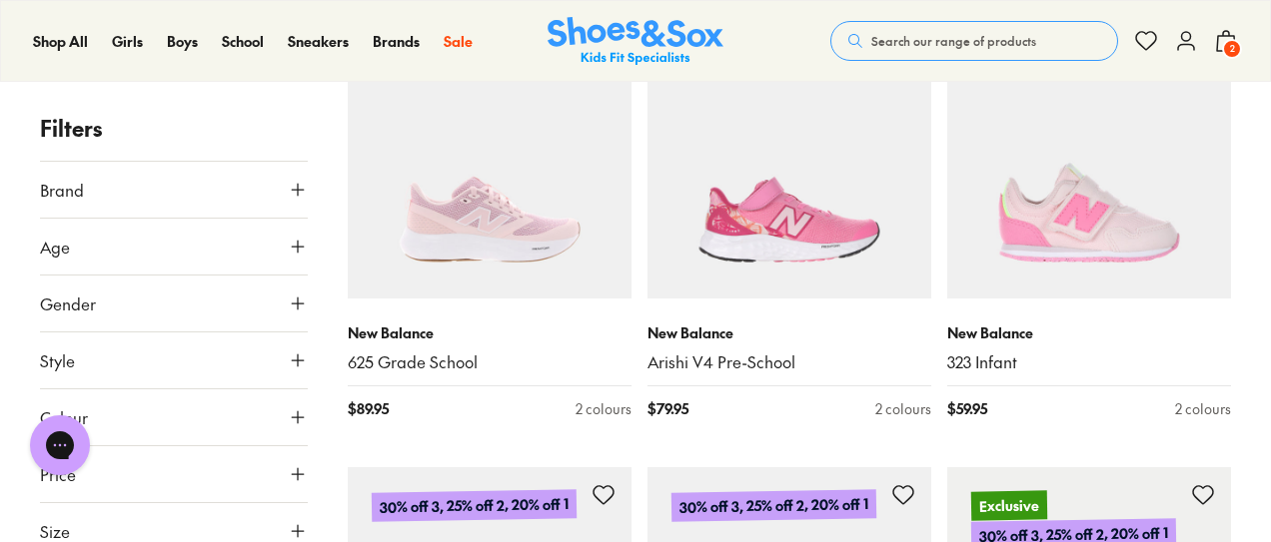
scroll to position [1732, 0]
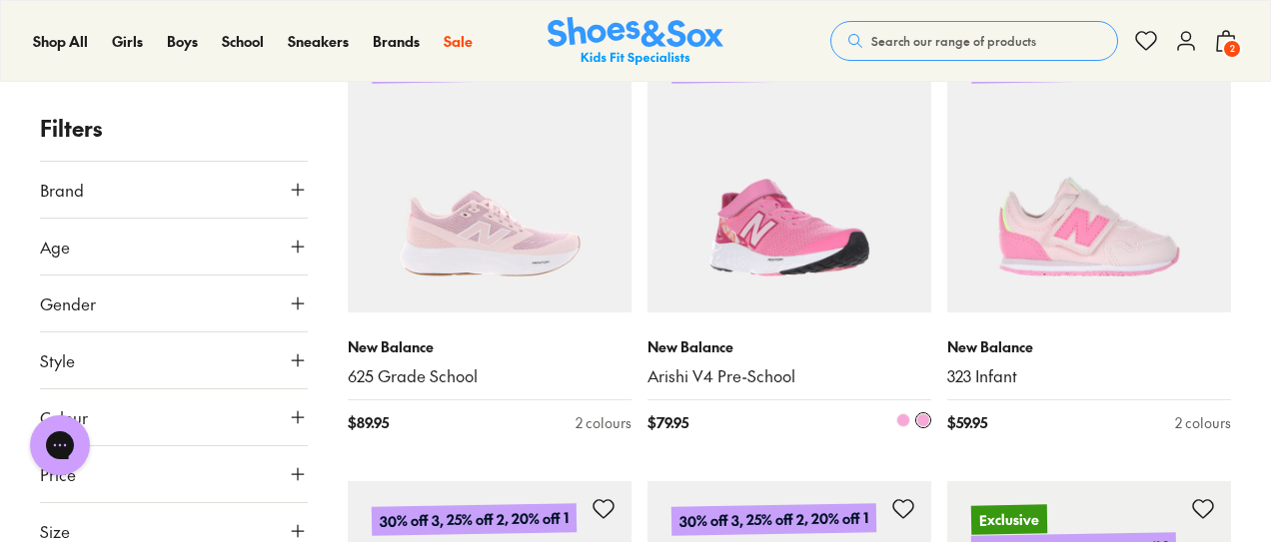
click at [776, 242] on img at bounding box center [789, 171] width 284 height 284
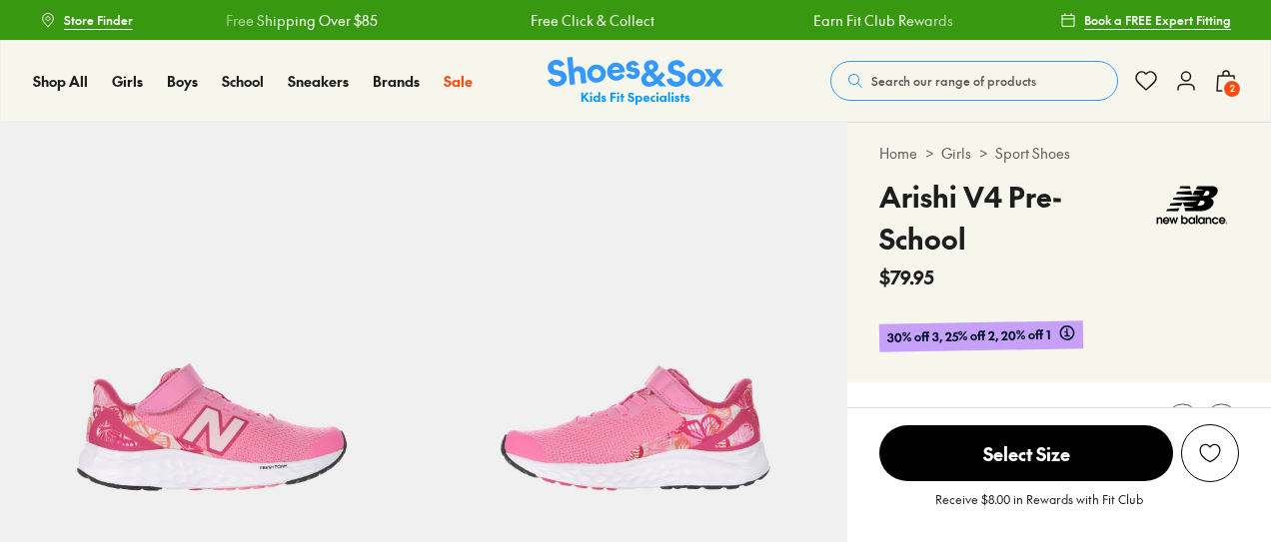
select select "*"
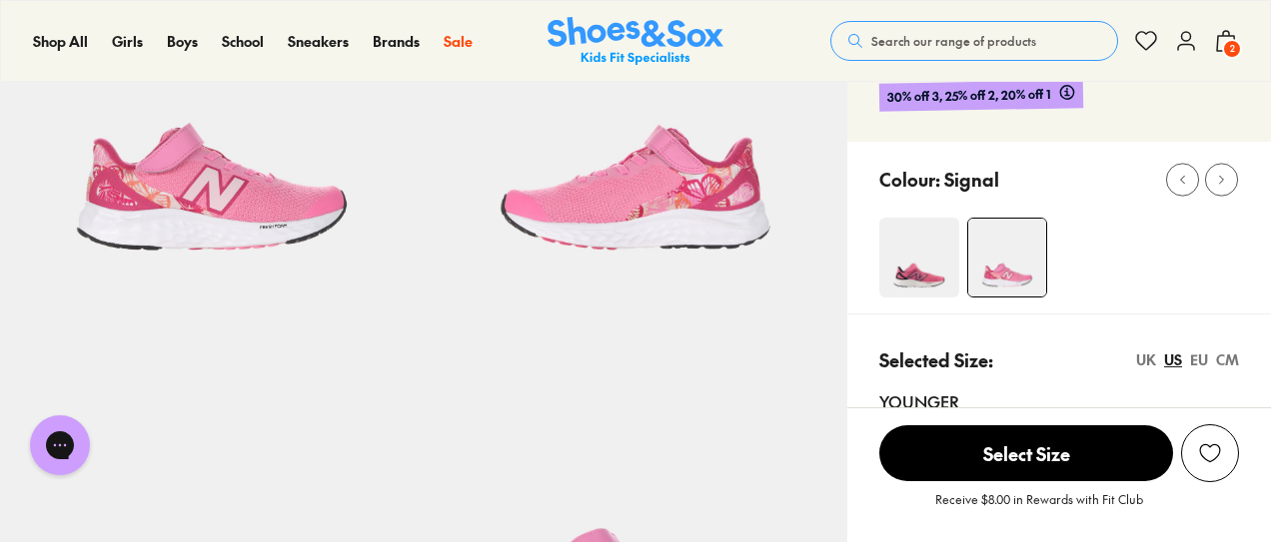
scroll to position [166, 0]
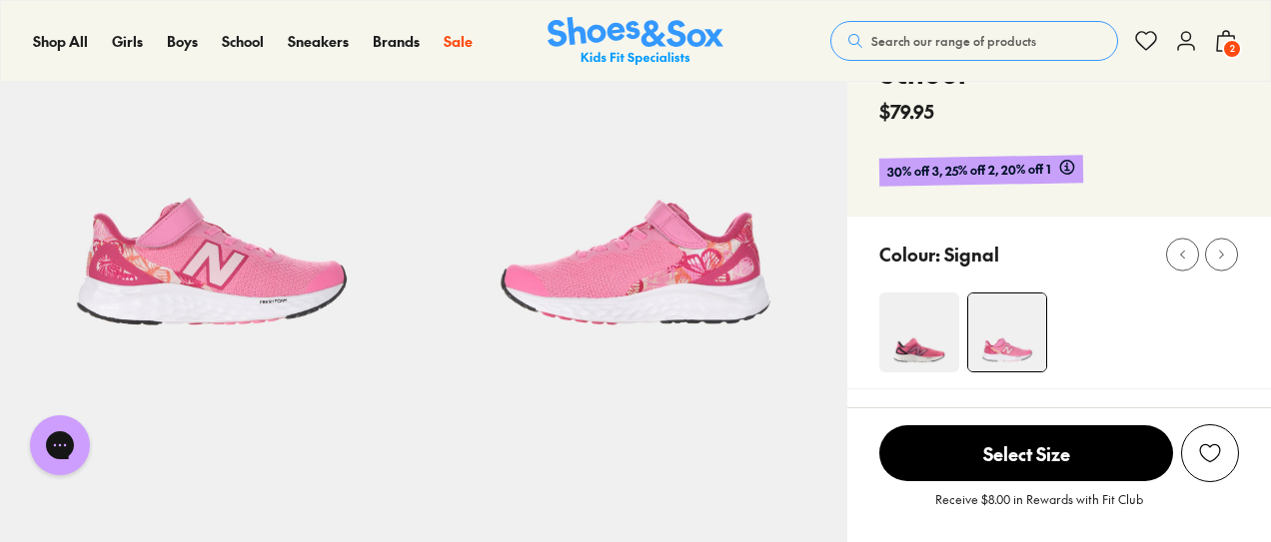
click at [907, 345] on img at bounding box center [919, 333] width 80 height 80
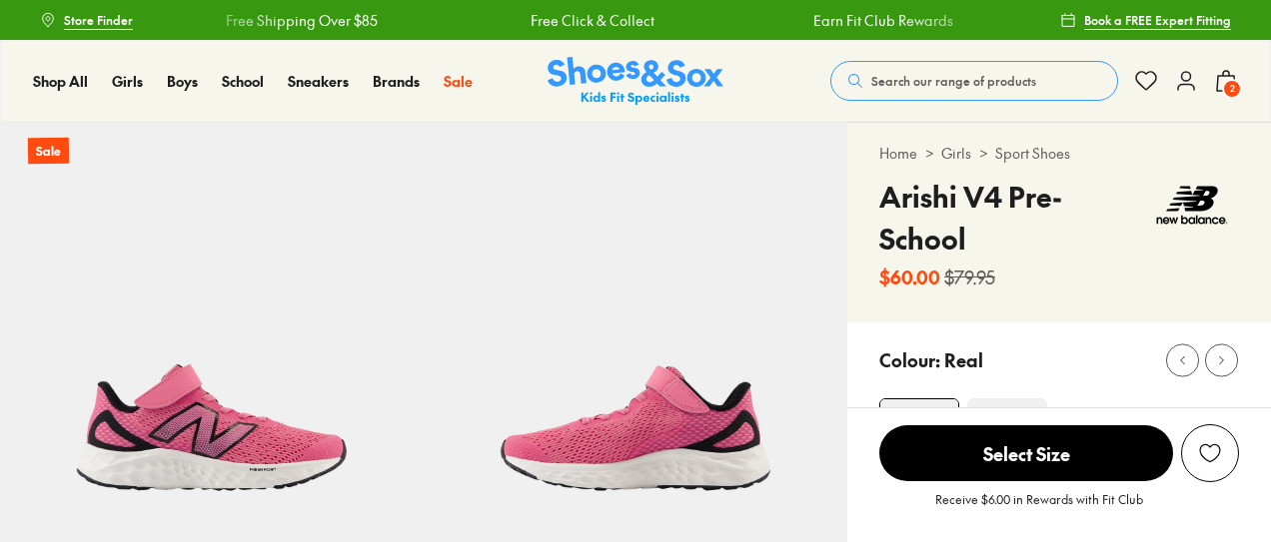
select select "*"
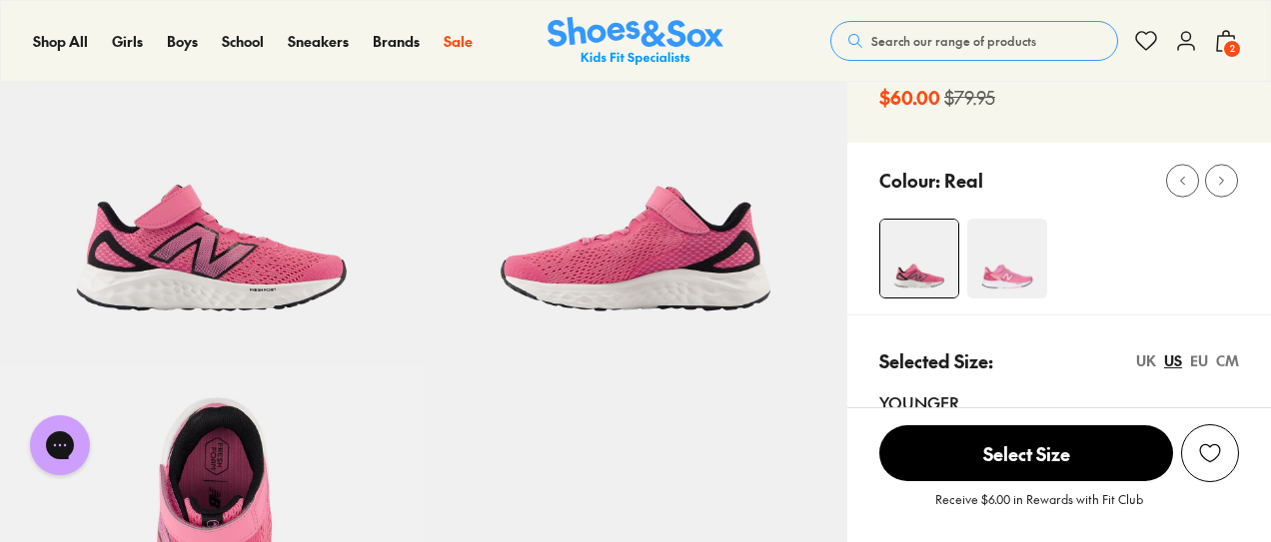
scroll to position [275, 0]
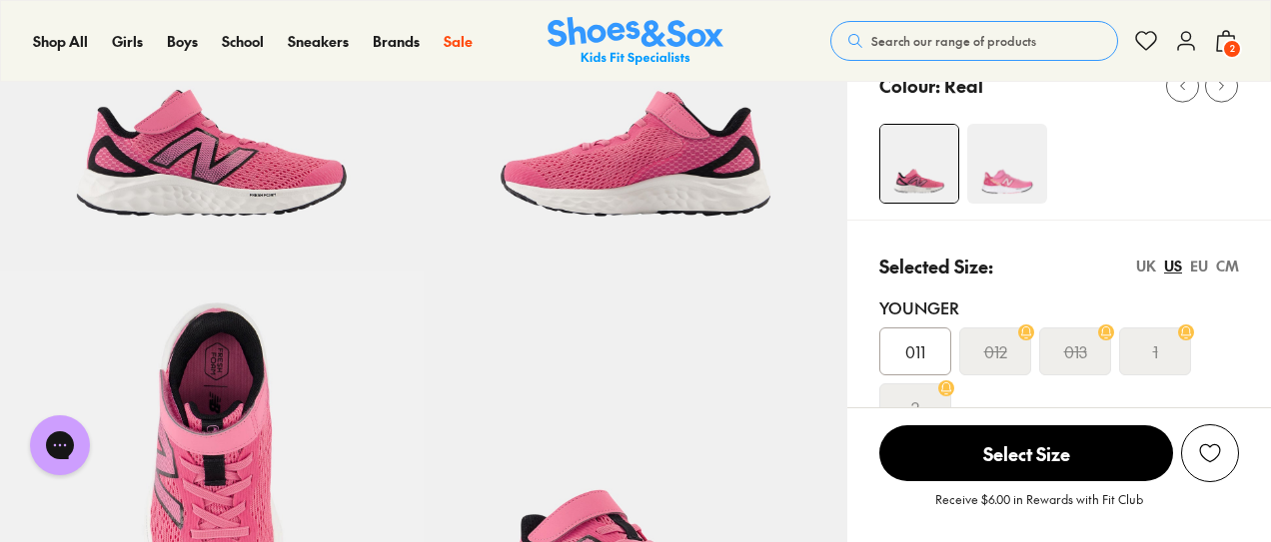
click at [1039, 173] on img at bounding box center [1007, 164] width 80 height 80
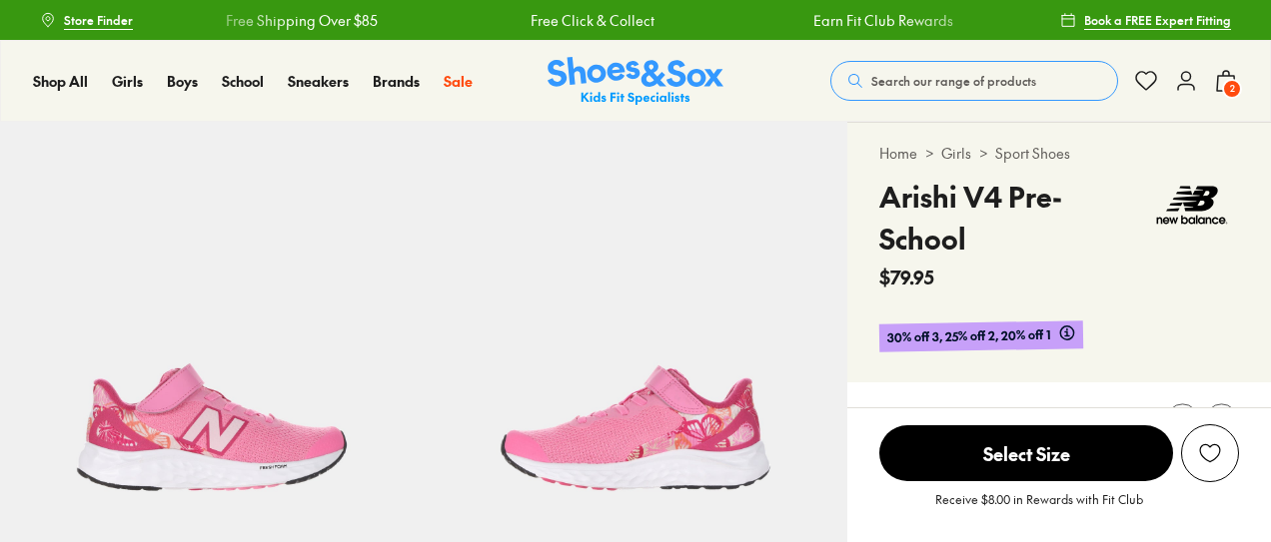
select select "*"
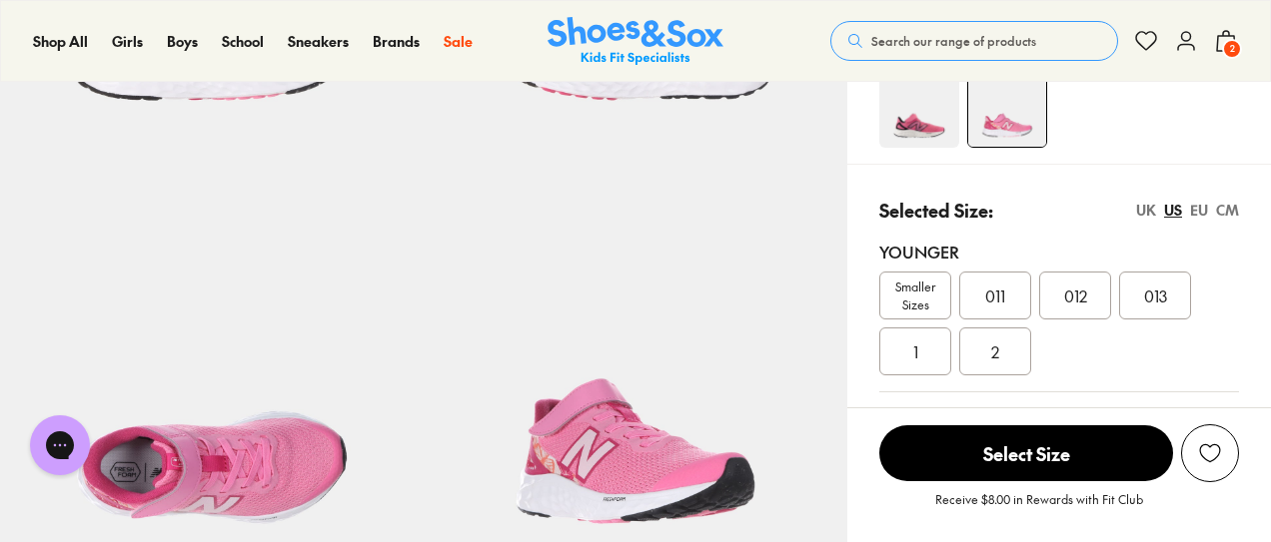
scroll to position [380, 0]
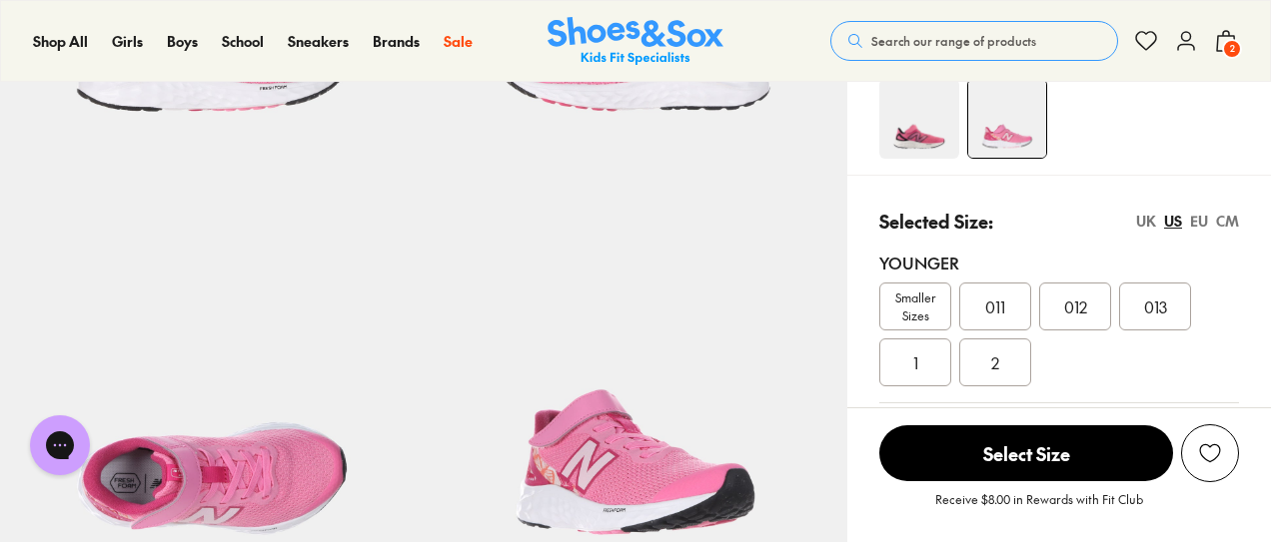
click at [1201, 221] on div "EU" at bounding box center [1199, 221] width 18 height 21
click at [1145, 219] on div "UK" at bounding box center [1146, 221] width 20 height 21
click at [1176, 219] on div "US" at bounding box center [1173, 221] width 18 height 21
click at [1146, 219] on div "UK" at bounding box center [1146, 221] width 20 height 21
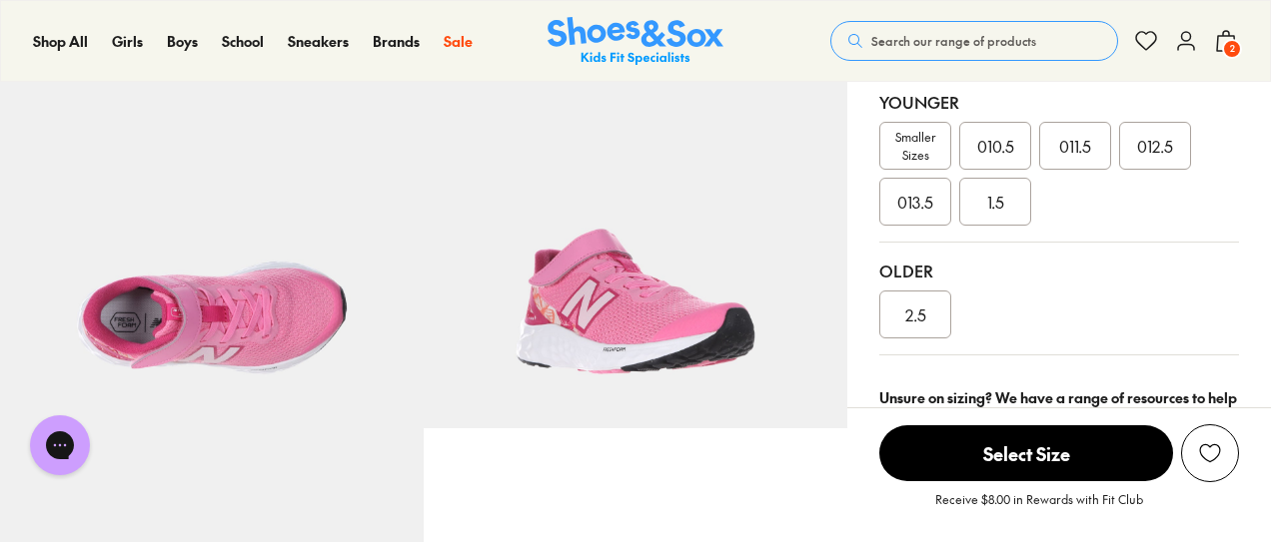
scroll to position [487, 0]
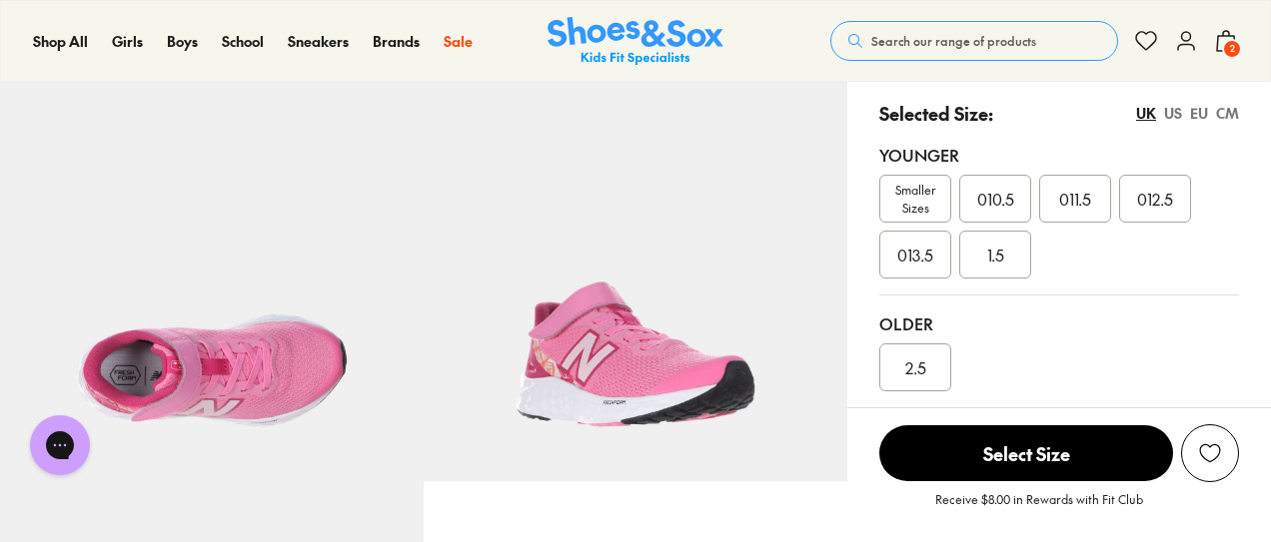
click at [1174, 113] on div "US" at bounding box center [1173, 113] width 18 height 21
click at [1199, 112] on div "EU" at bounding box center [1199, 113] width 18 height 21
click at [917, 194] on span "Smaller Sizes" at bounding box center [915, 199] width 70 height 36
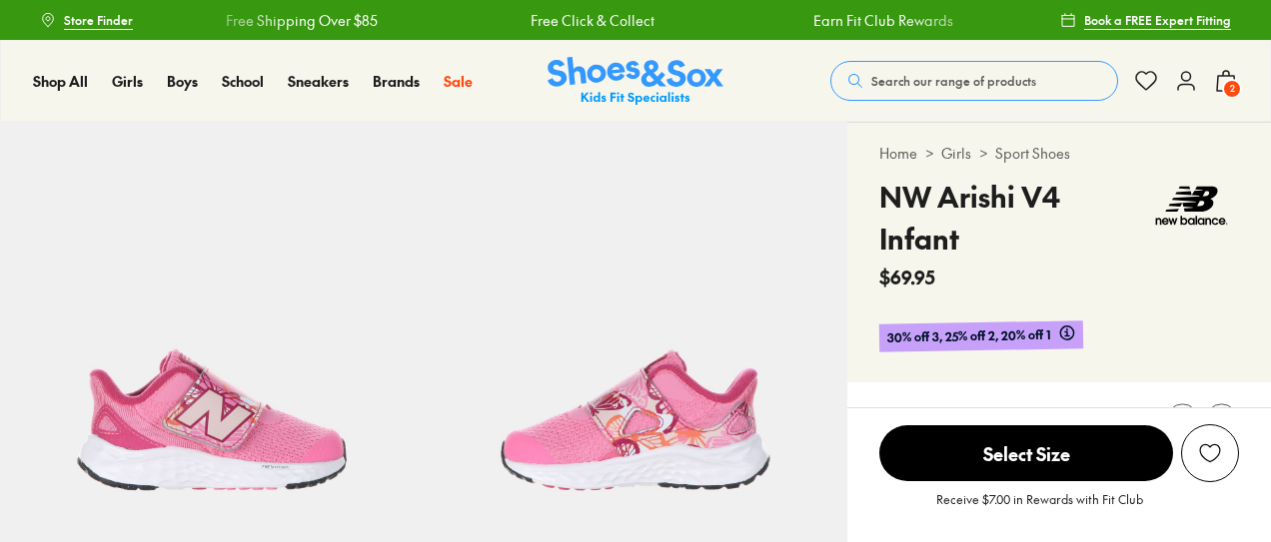
select select "*"
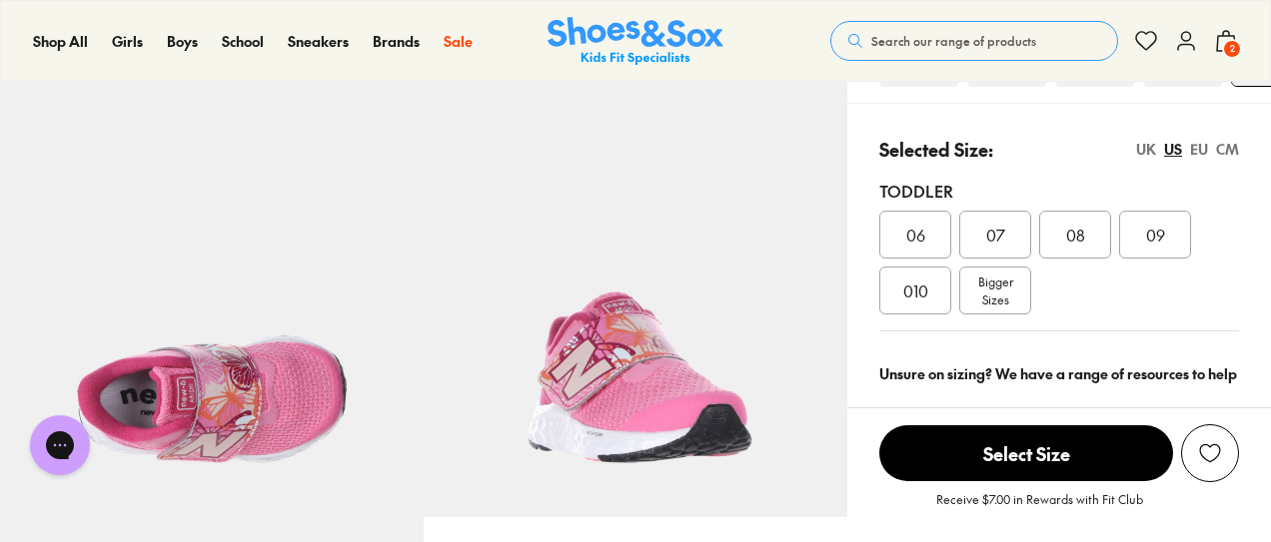
scroll to position [445, 0]
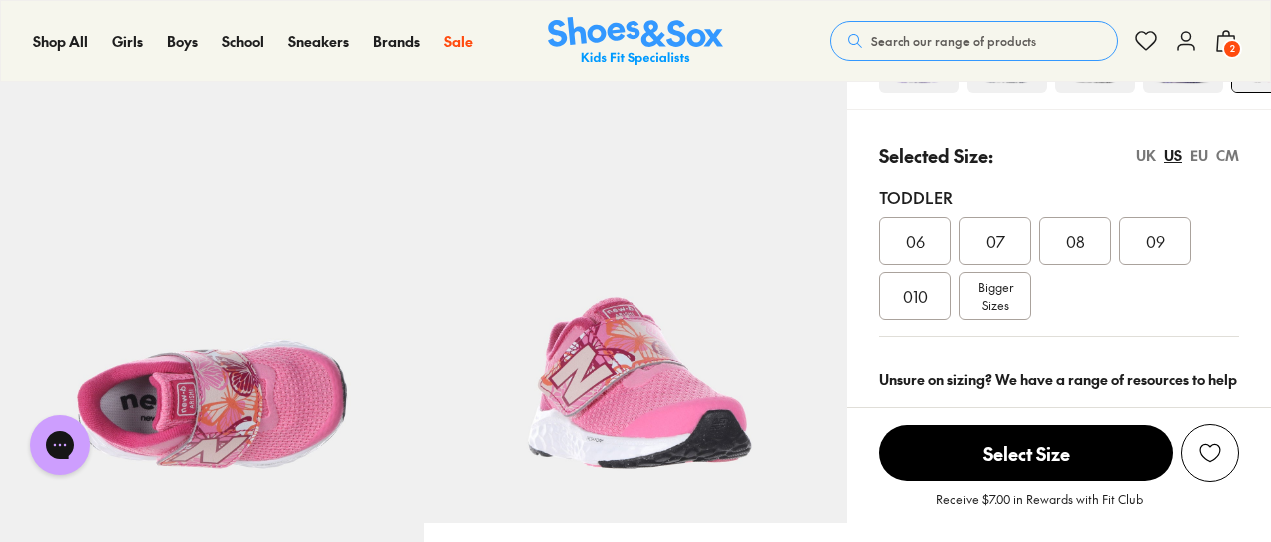
click at [1197, 153] on div "EU" at bounding box center [1199, 155] width 18 height 21
click at [1165, 159] on div "US" at bounding box center [1173, 155] width 18 height 21
click at [1147, 150] on div "UK" at bounding box center [1146, 155] width 20 height 21
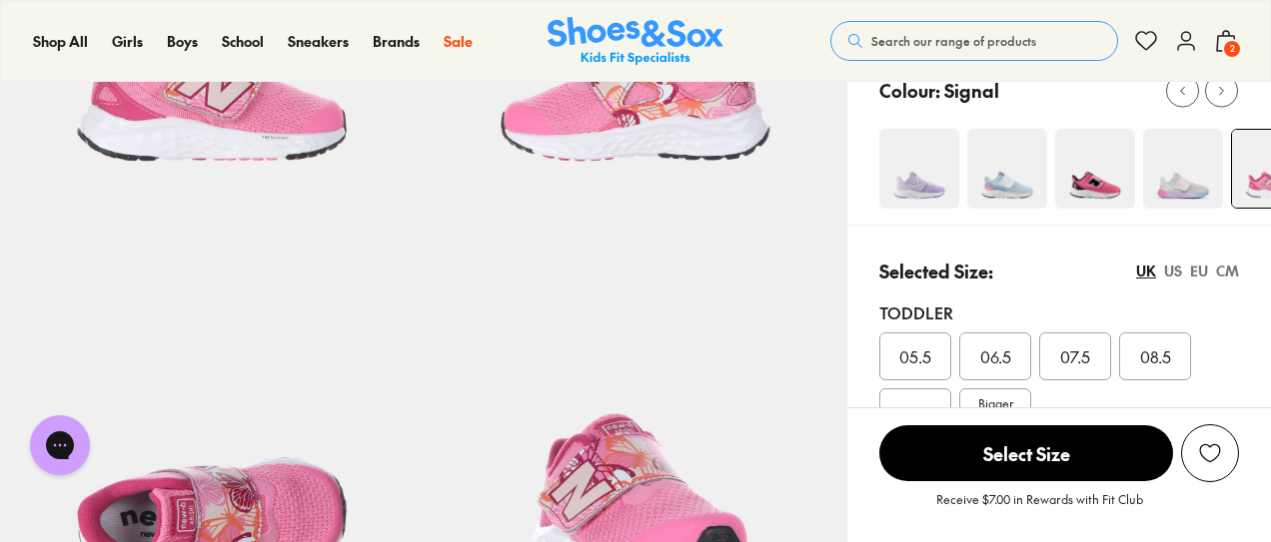
scroll to position [304, 0]
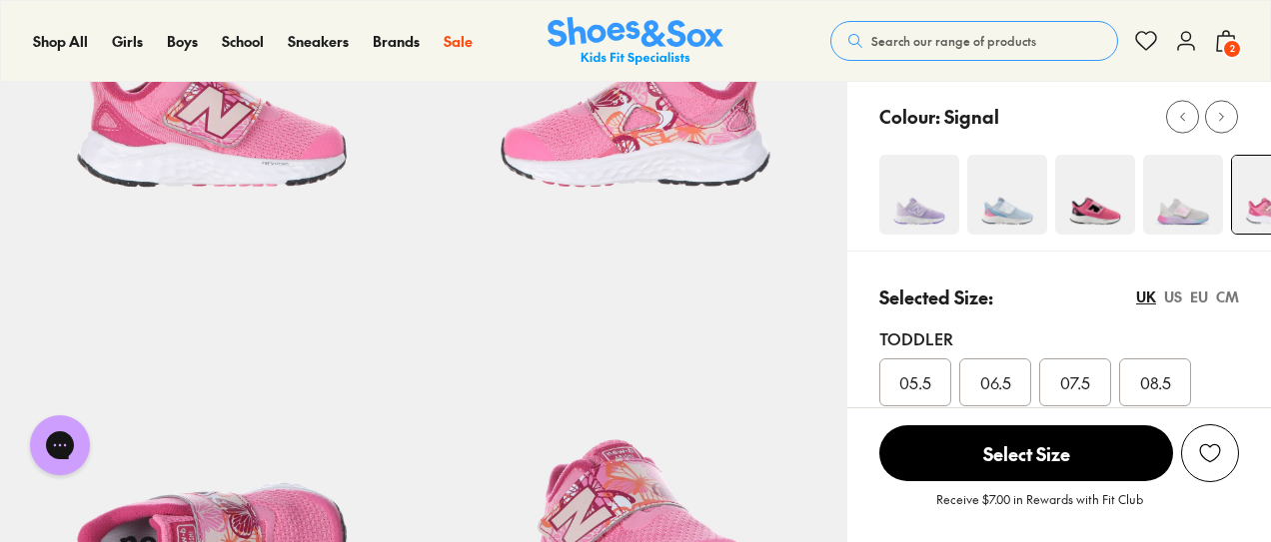
click at [924, 214] on img at bounding box center [919, 195] width 80 height 80
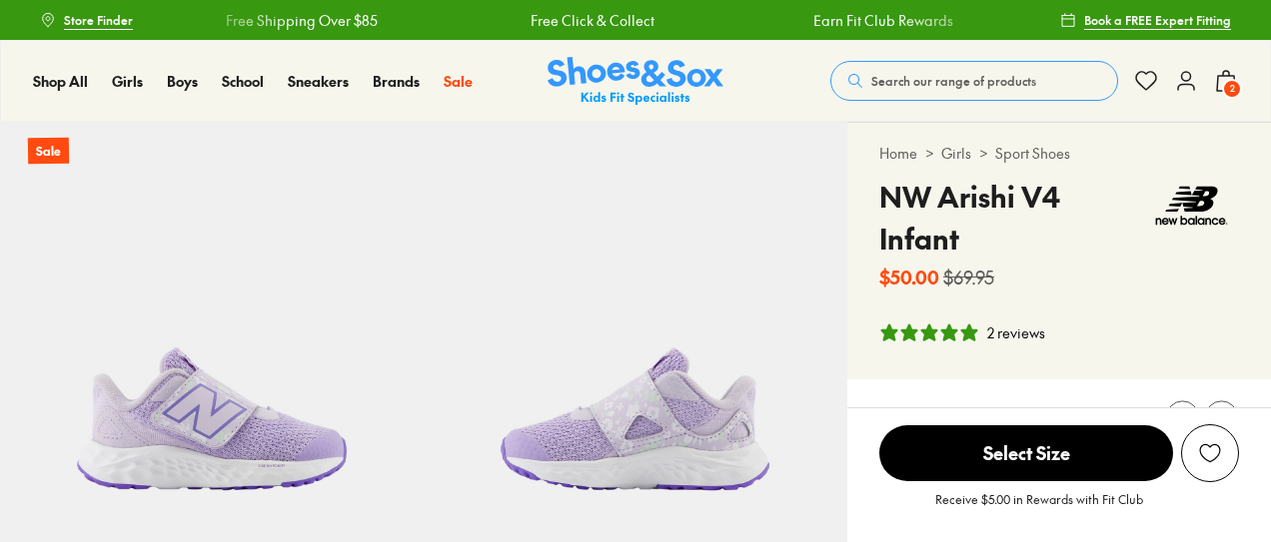
select select "*"
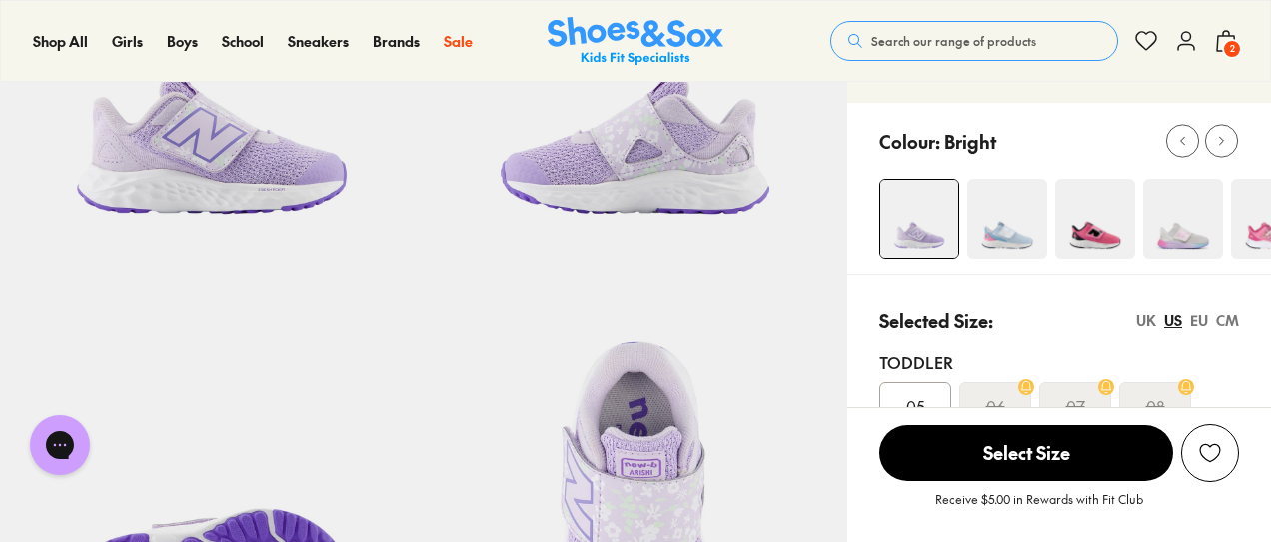
scroll to position [287, 0]
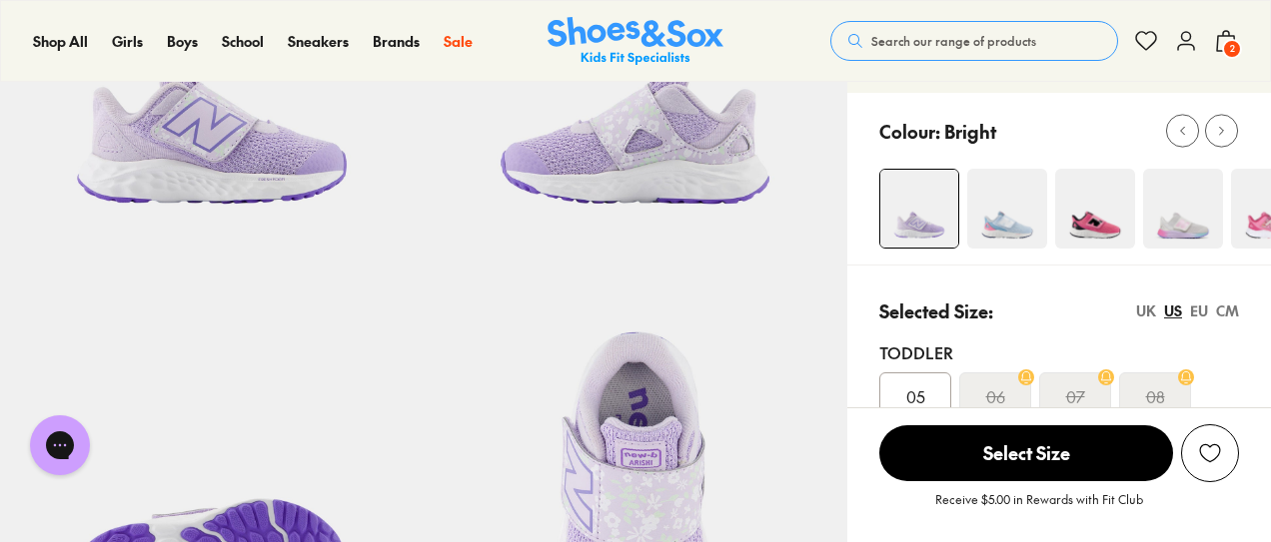
click at [1018, 224] on img at bounding box center [1007, 209] width 80 height 80
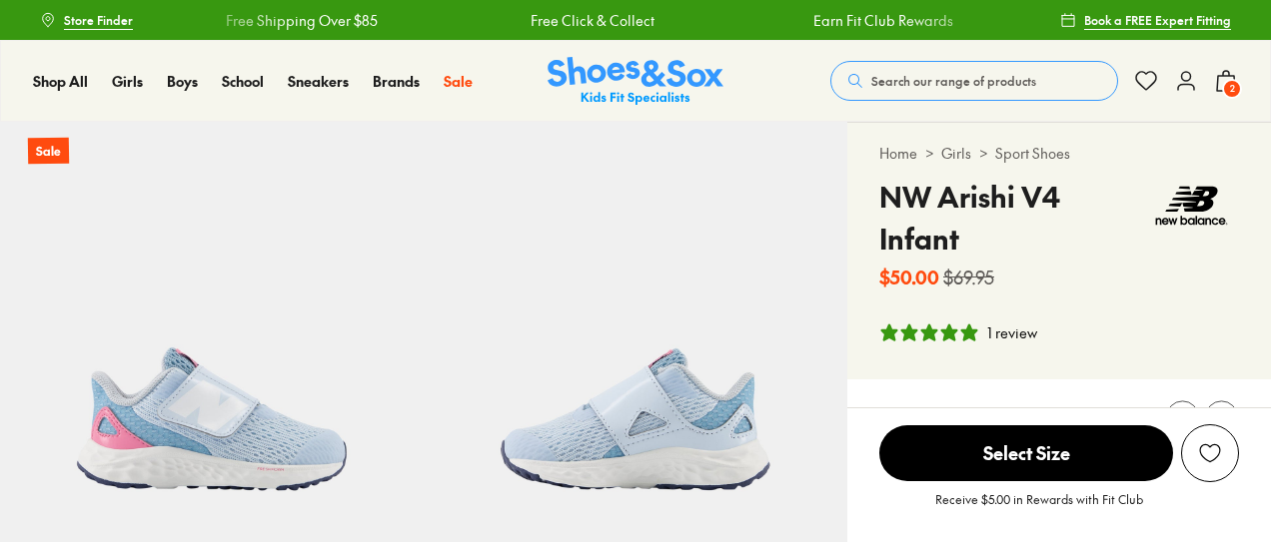
select select "*"
click at [1231, 80] on span "2" at bounding box center [1232, 89] width 20 height 20
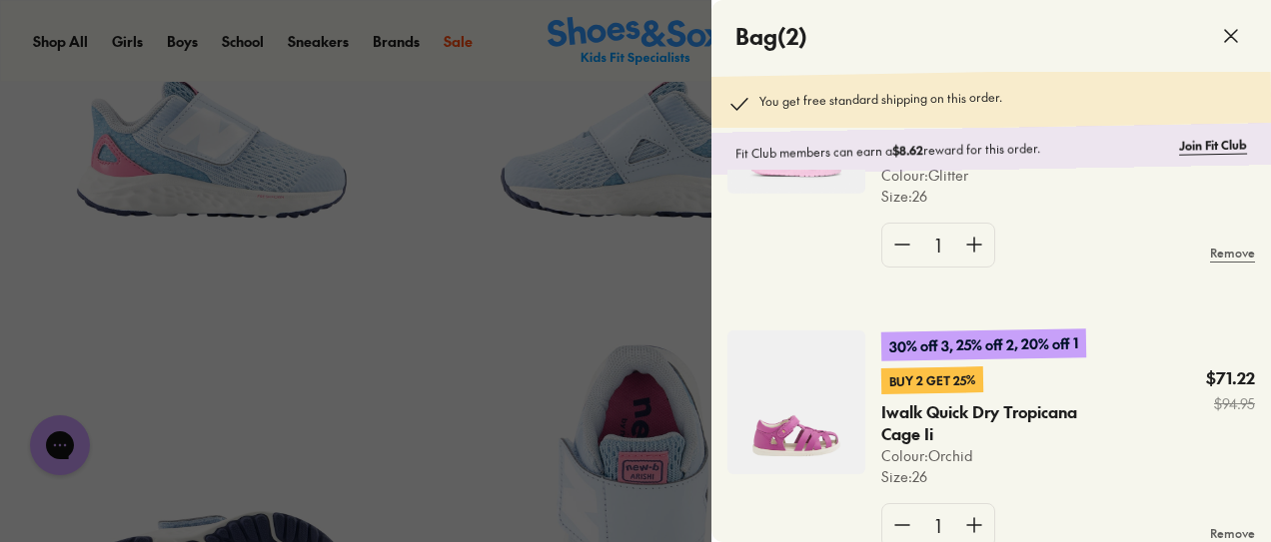
scroll to position [166, 0]
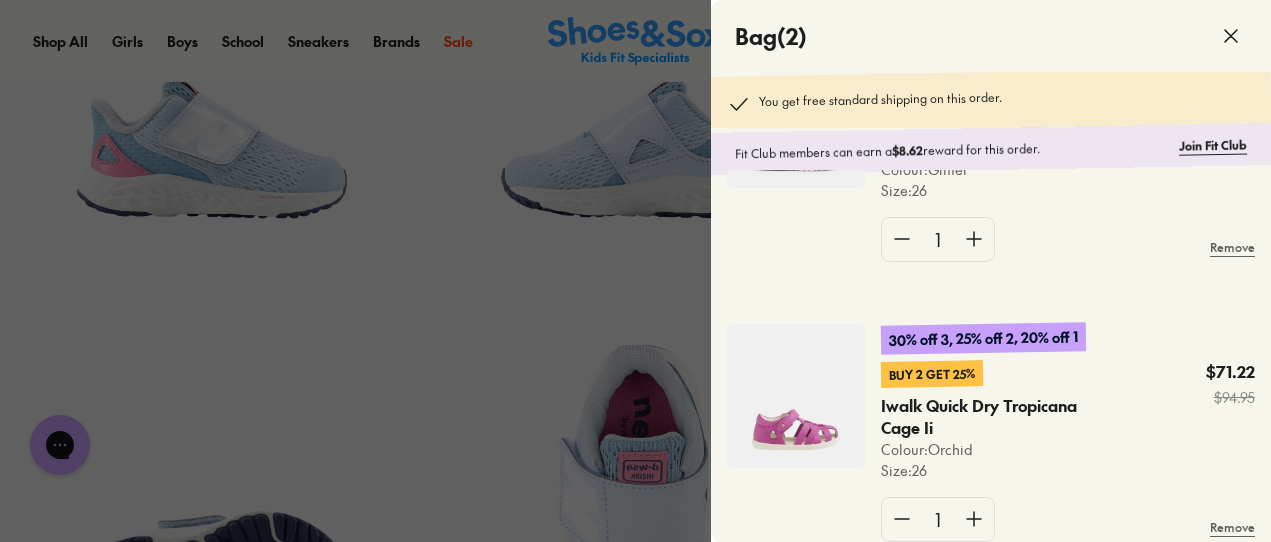
click at [796, 425] on img at bounding box center [796, 397] width 138 height 144
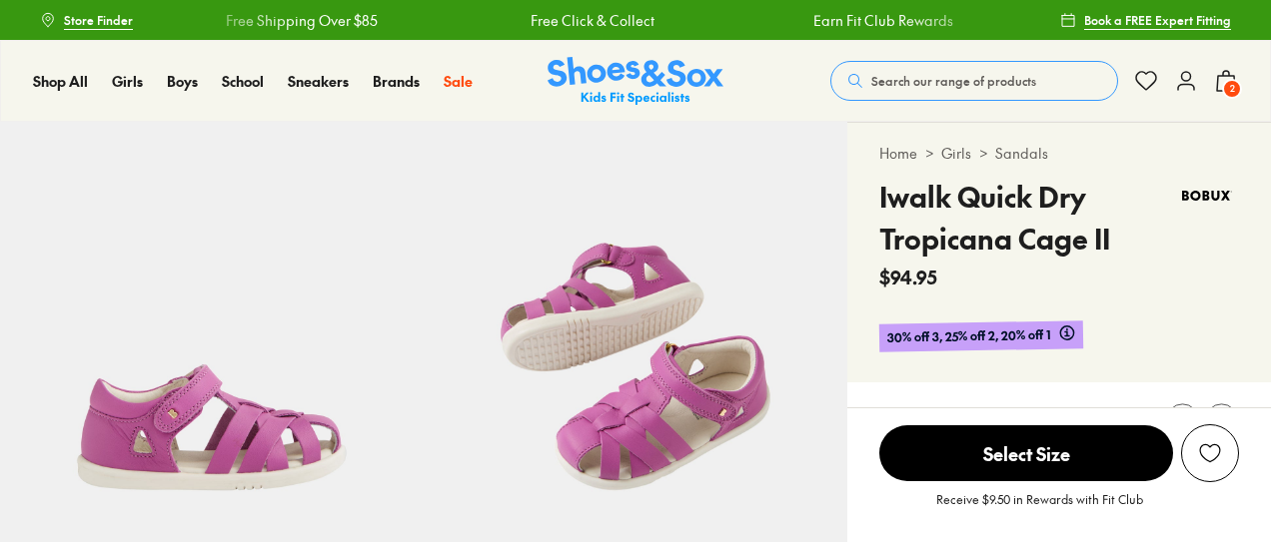
select select "*"
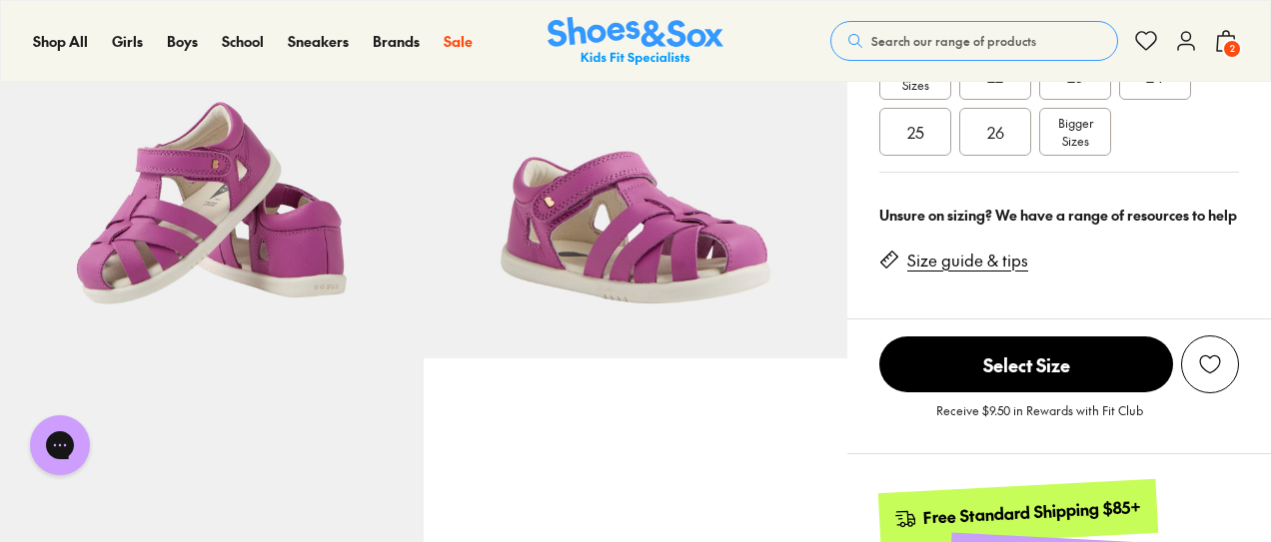
scroll to position [434, 0]
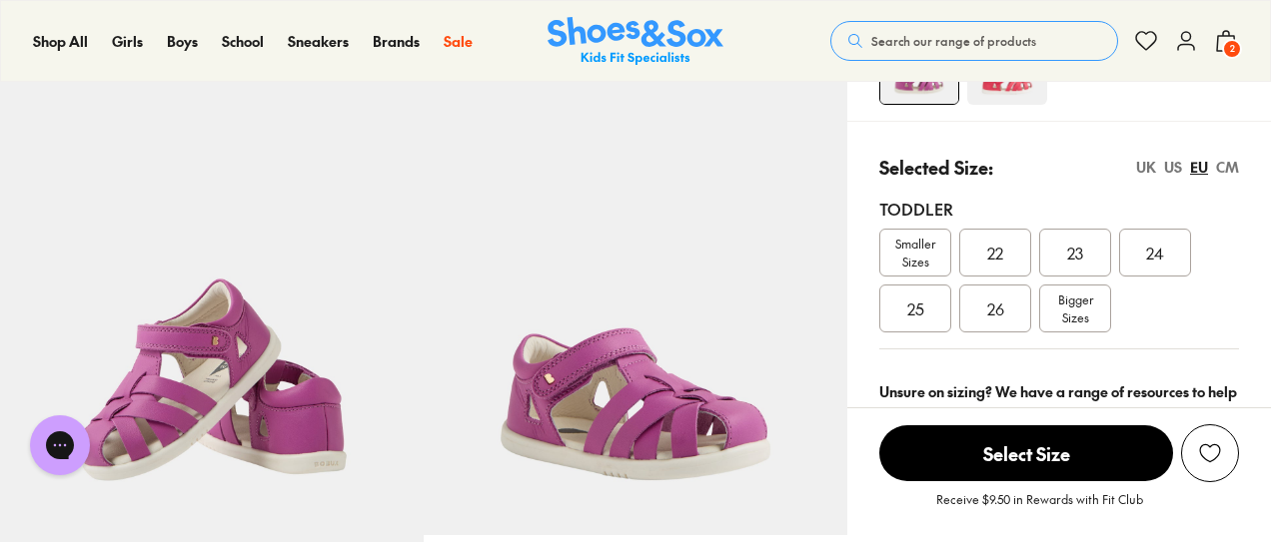
click at [1146, 167] on div "UK" at bounding box center [1146, 167] width 20 height 21
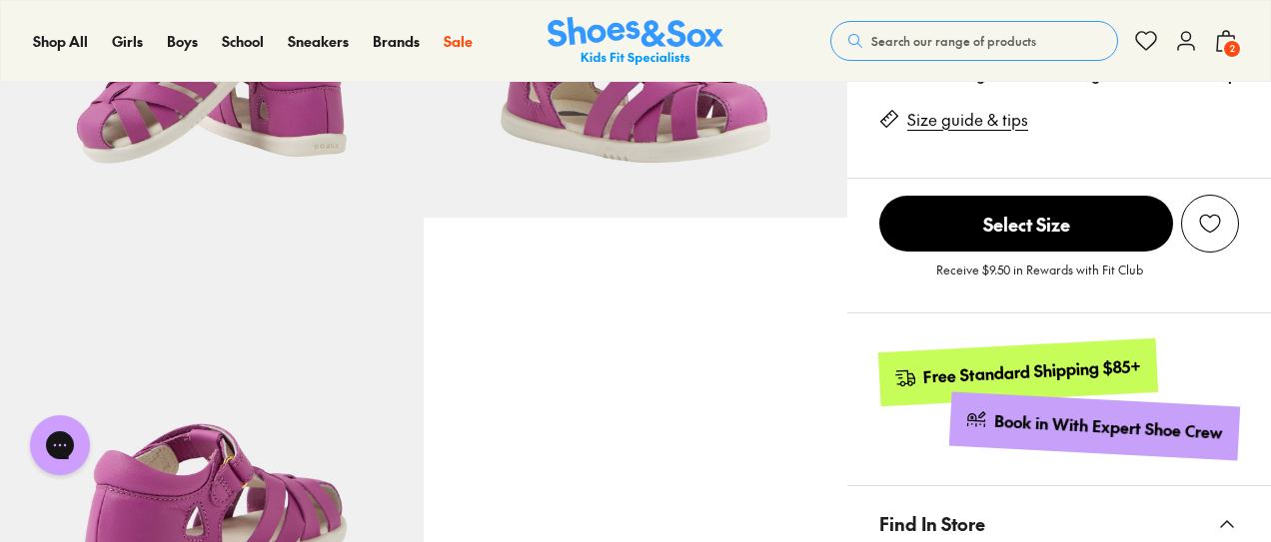
scroll to position [657, 0]
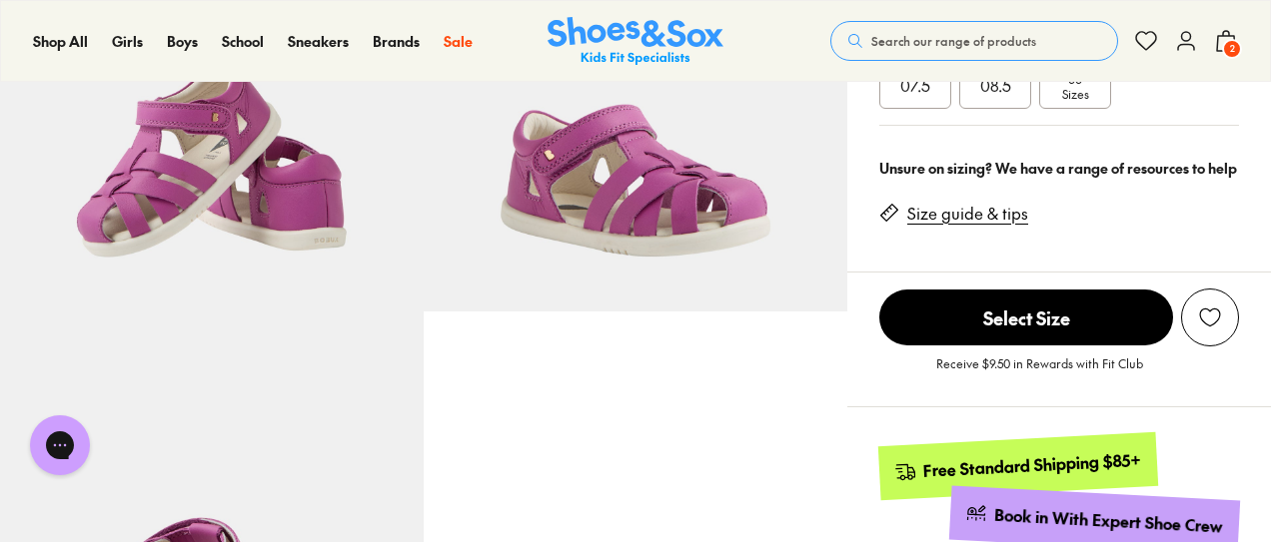
click at [970, 221] on link "Size guide & tips" at bounding box center [967, 214] width 121 height 22
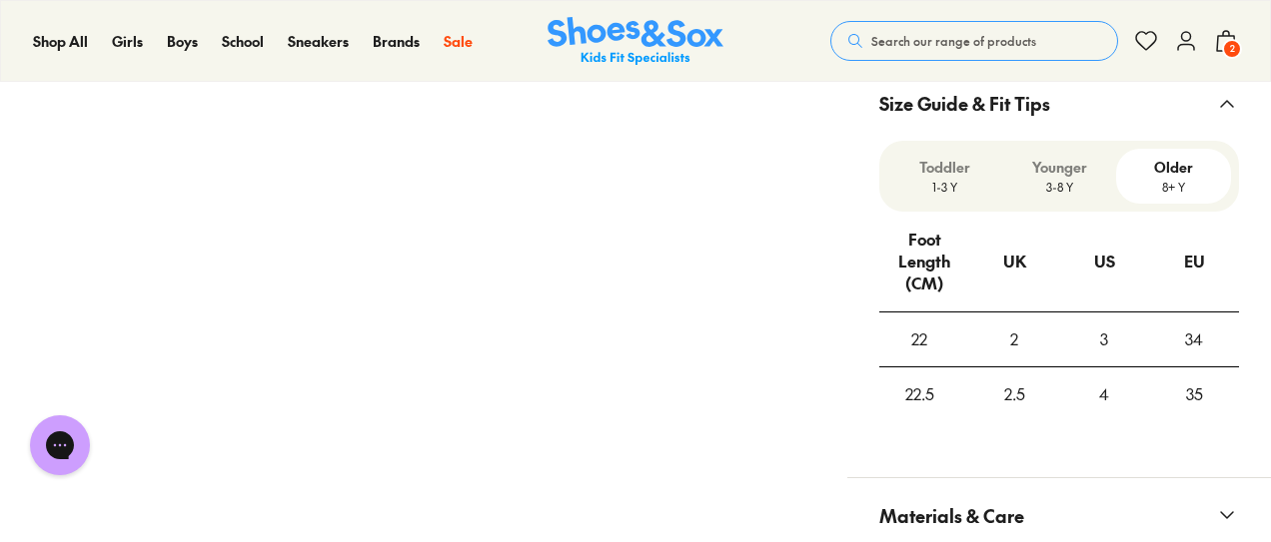
scroll to position [1430, 0]
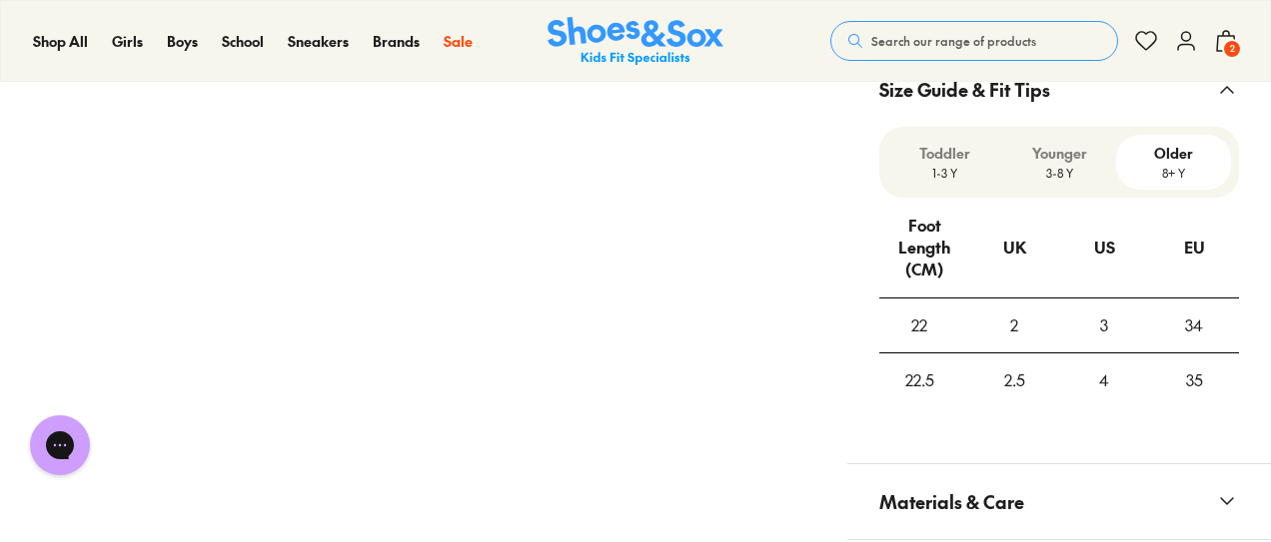
click at [1049, 157] on p "Younger" at bounding box center [1059, 153] width 99 height 21
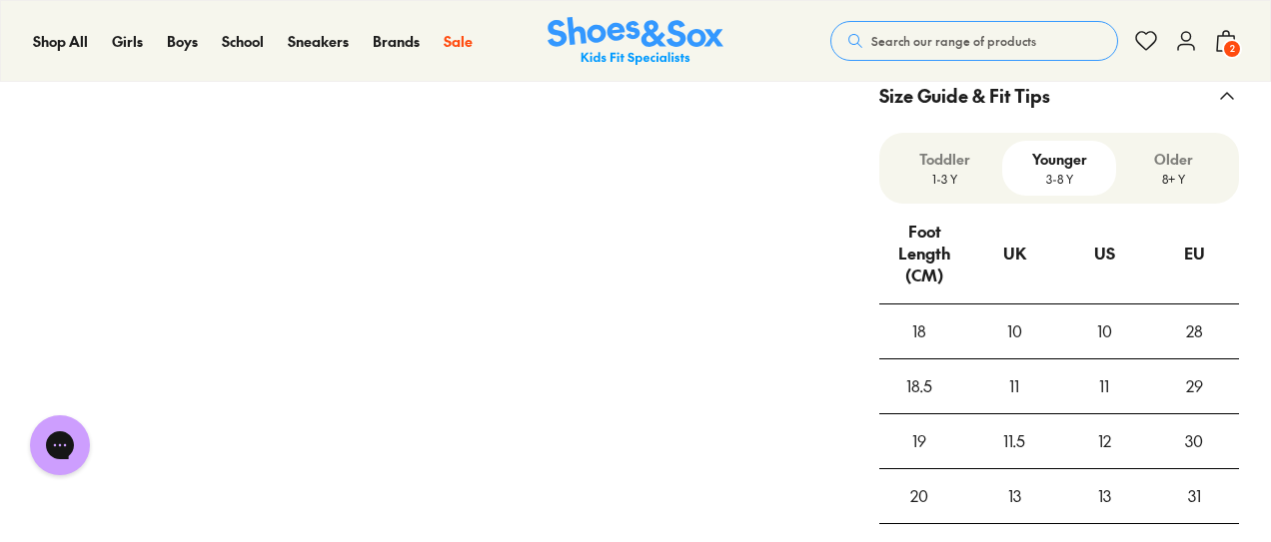
scroll to position [1399, 0]
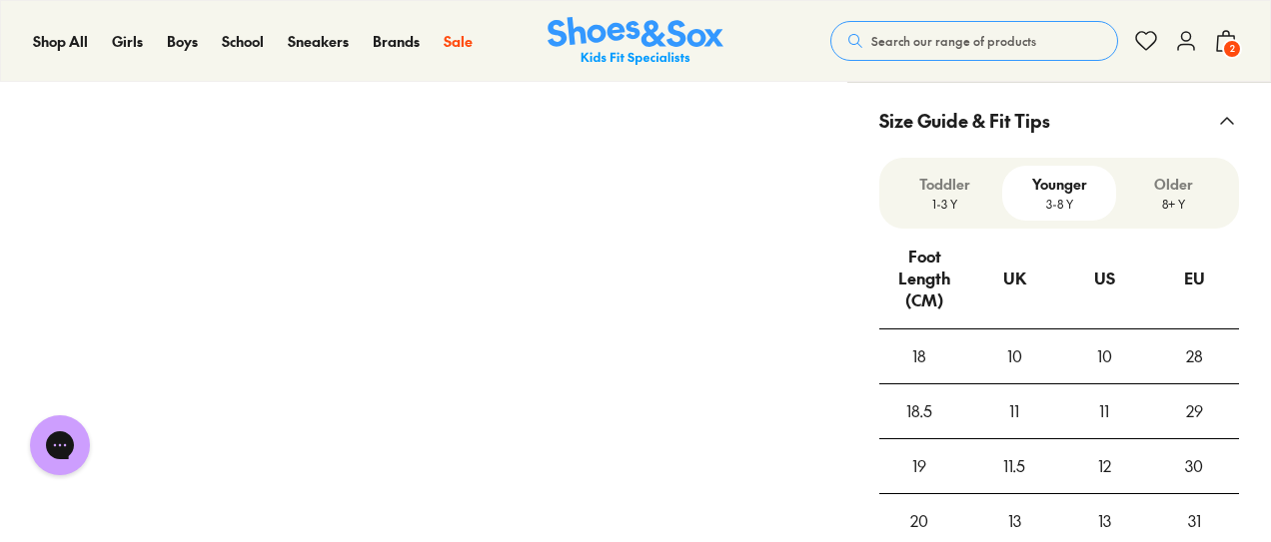
click at [936, 195] on p "1-3 Y" at bounding box center [944, 204] width 99 height 18
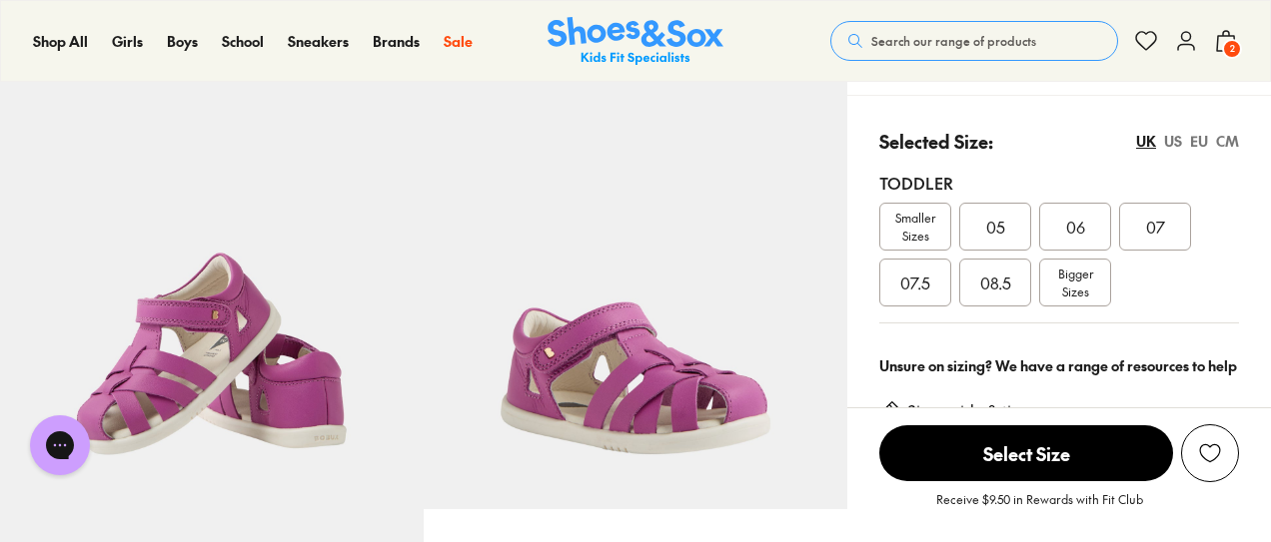
scroll to position [442, 0]
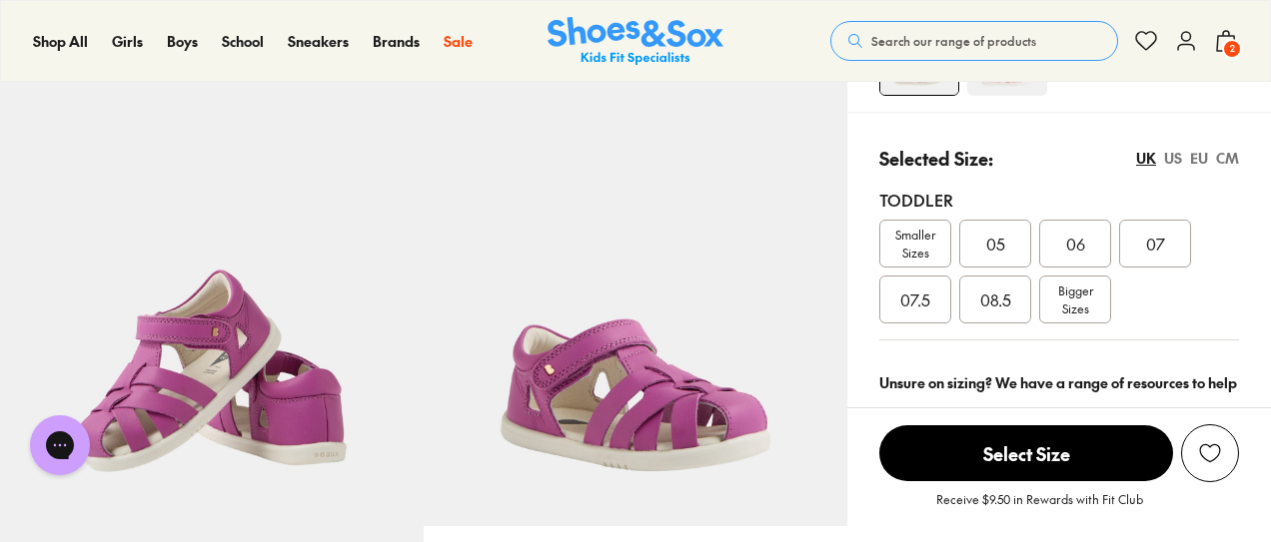
click at [1201, 157] on div "EU" at bounding box center [1199, 158] width 18 height 21
click at [1086, 302] on span "Bigger Sizes" at bounding box center [1075, 300] width 35 height 36
select select "*"
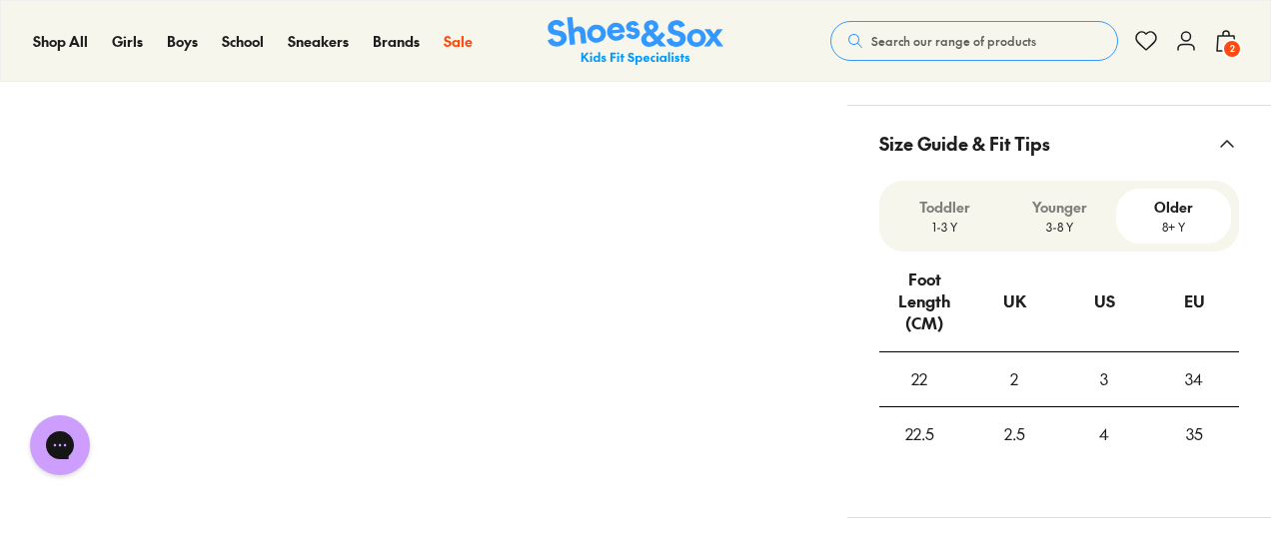
scroll to position [1370, 0]
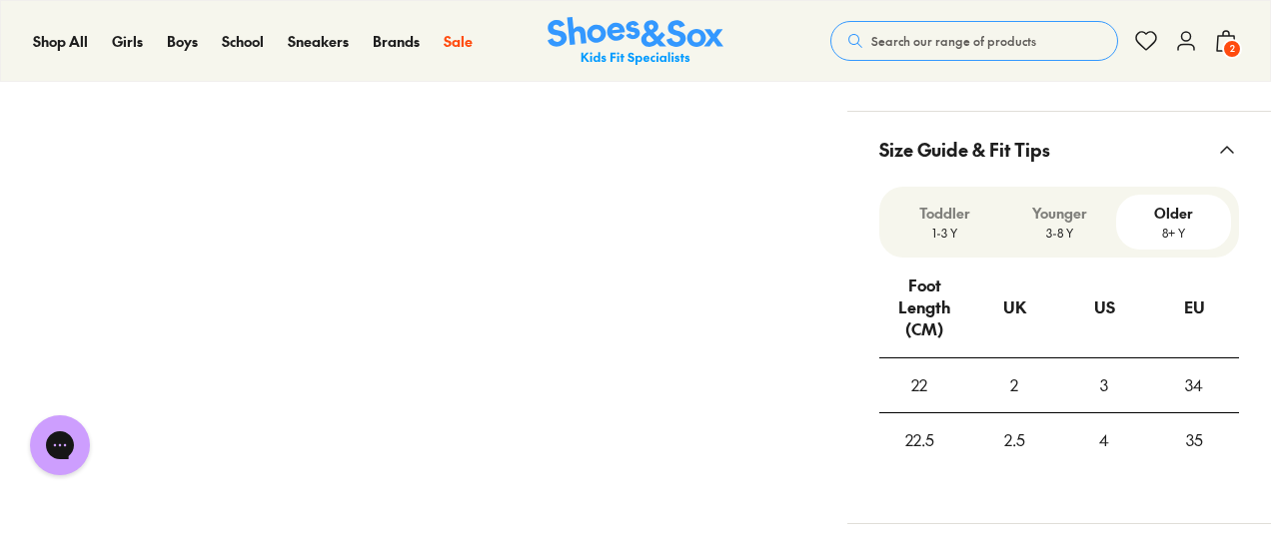
click at [951, 224] on p "1-3 Y" at bounding box center [944, 233] width 99 height 18
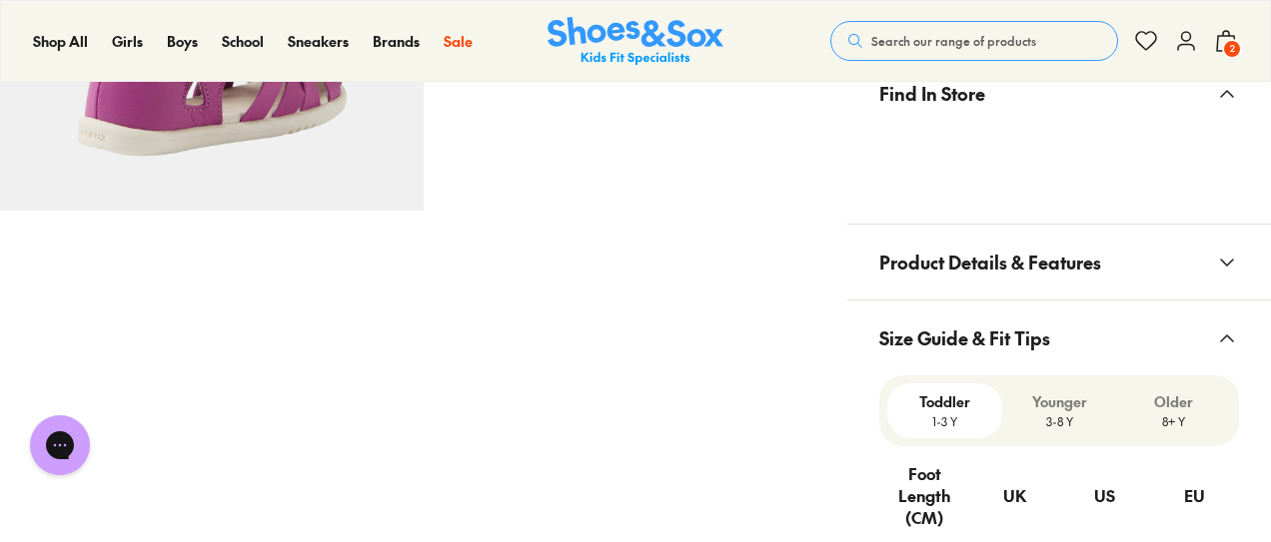
scroll to position [1165, 0]
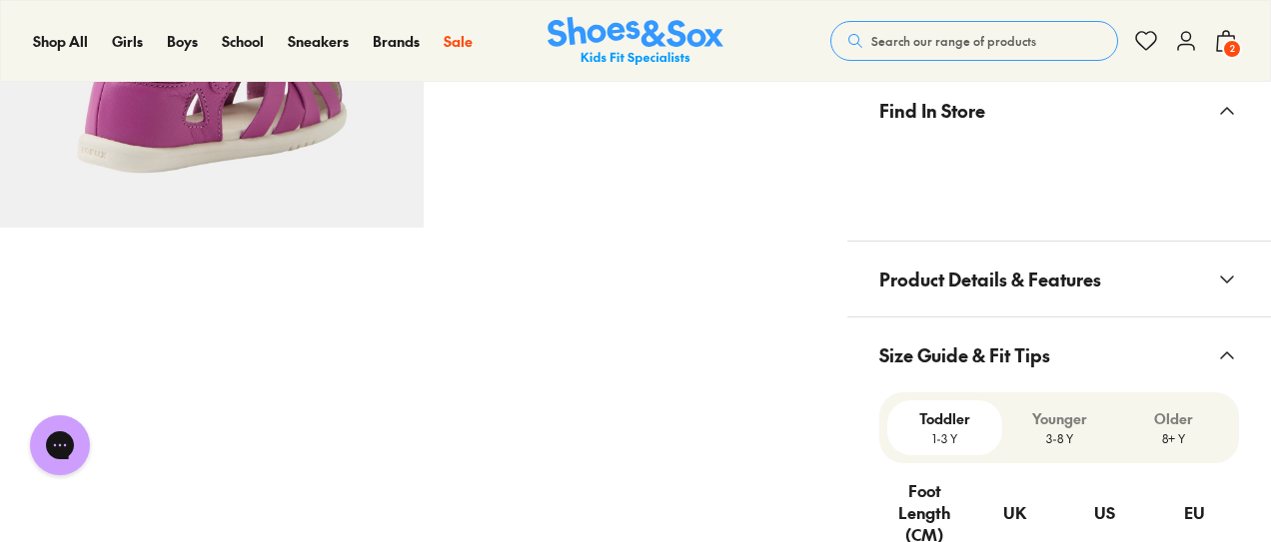
click at [1049, 435] on p "3-8 Y" at bounding box center [1059, 439] width 99 height 18
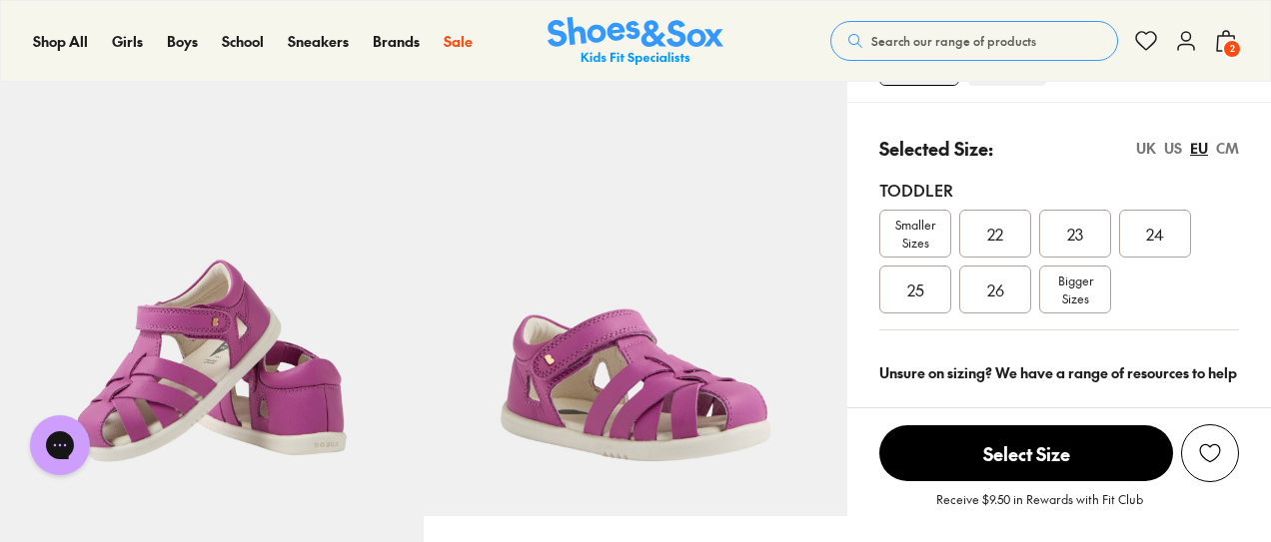
scroll to position [464, 0]
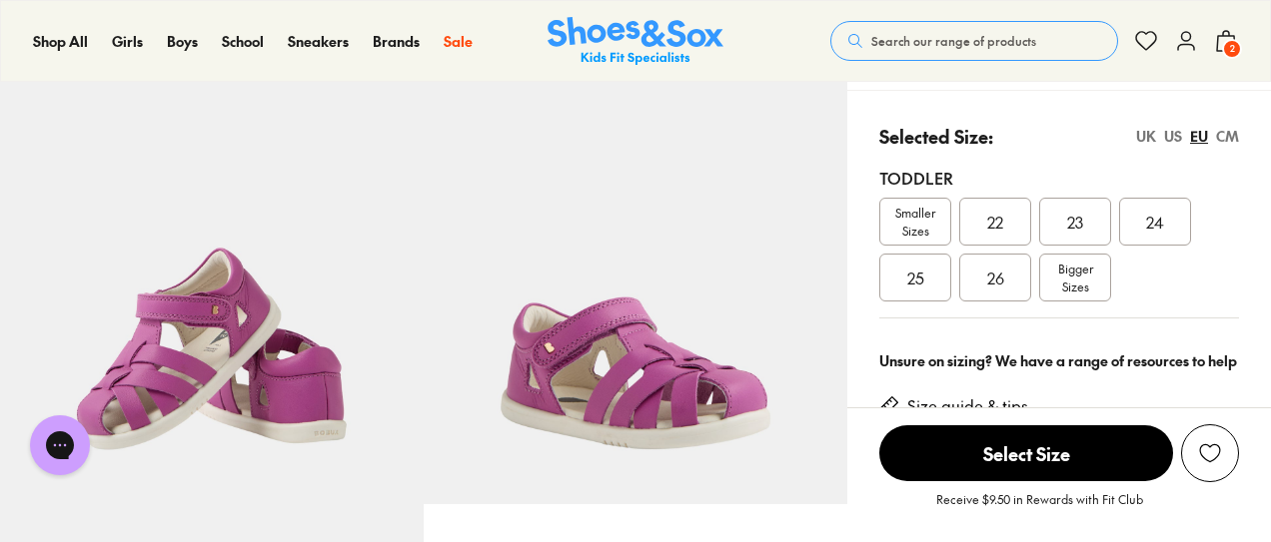
click at [1071, 286] on span "Bigger Sizes" at bounding box center [1075, 278] width 35 height 36
